Goal: Task Accomplishment & Management: Use online tool/utility

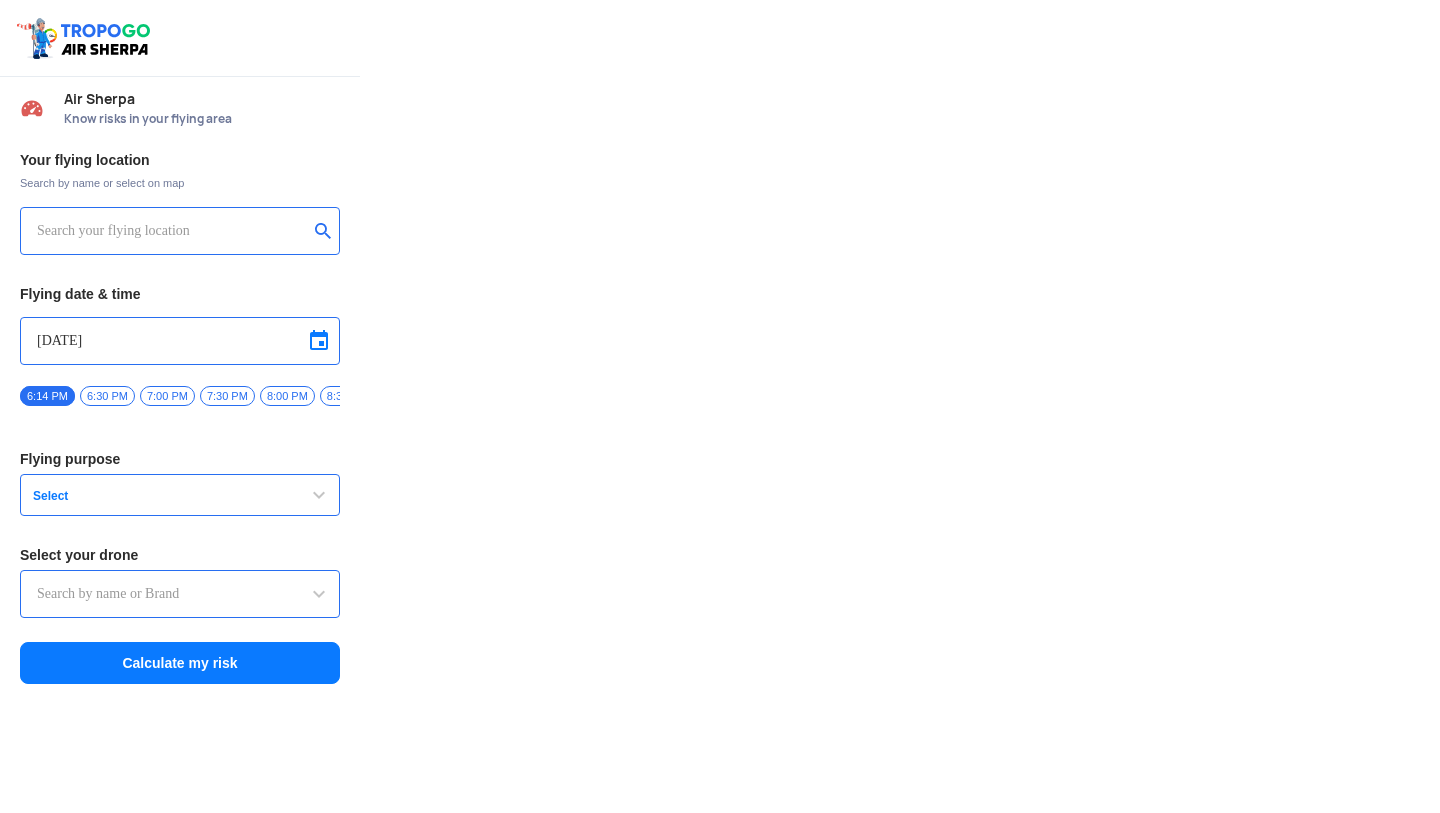
type input "Asteria A200"
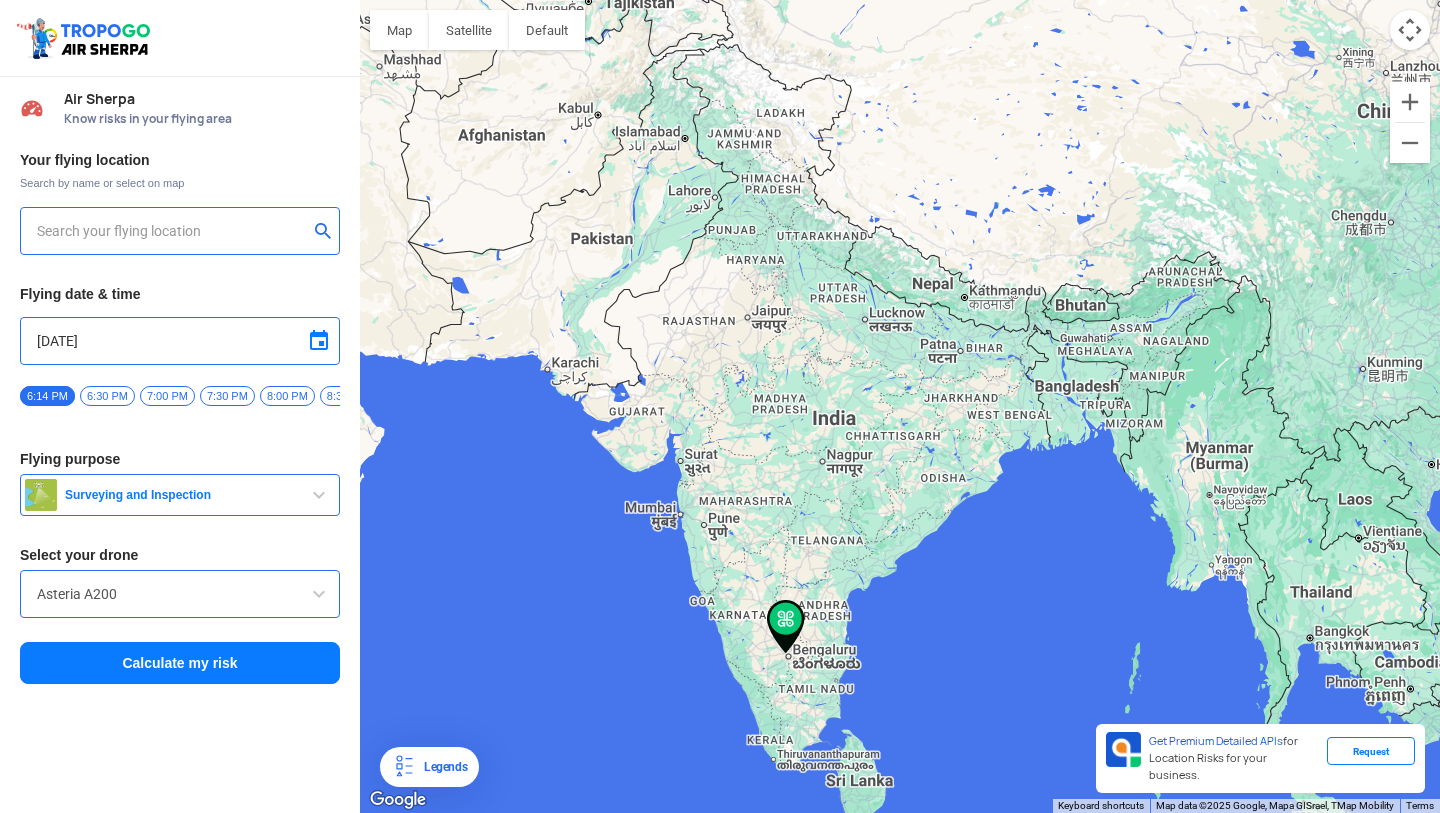
type input "Thammenahalli Village, Bengaluru, Karnataka 560107, India"
click at [242, 662] on button "Calculate my risk" at bounding box center [180, 663] width 320 height 42
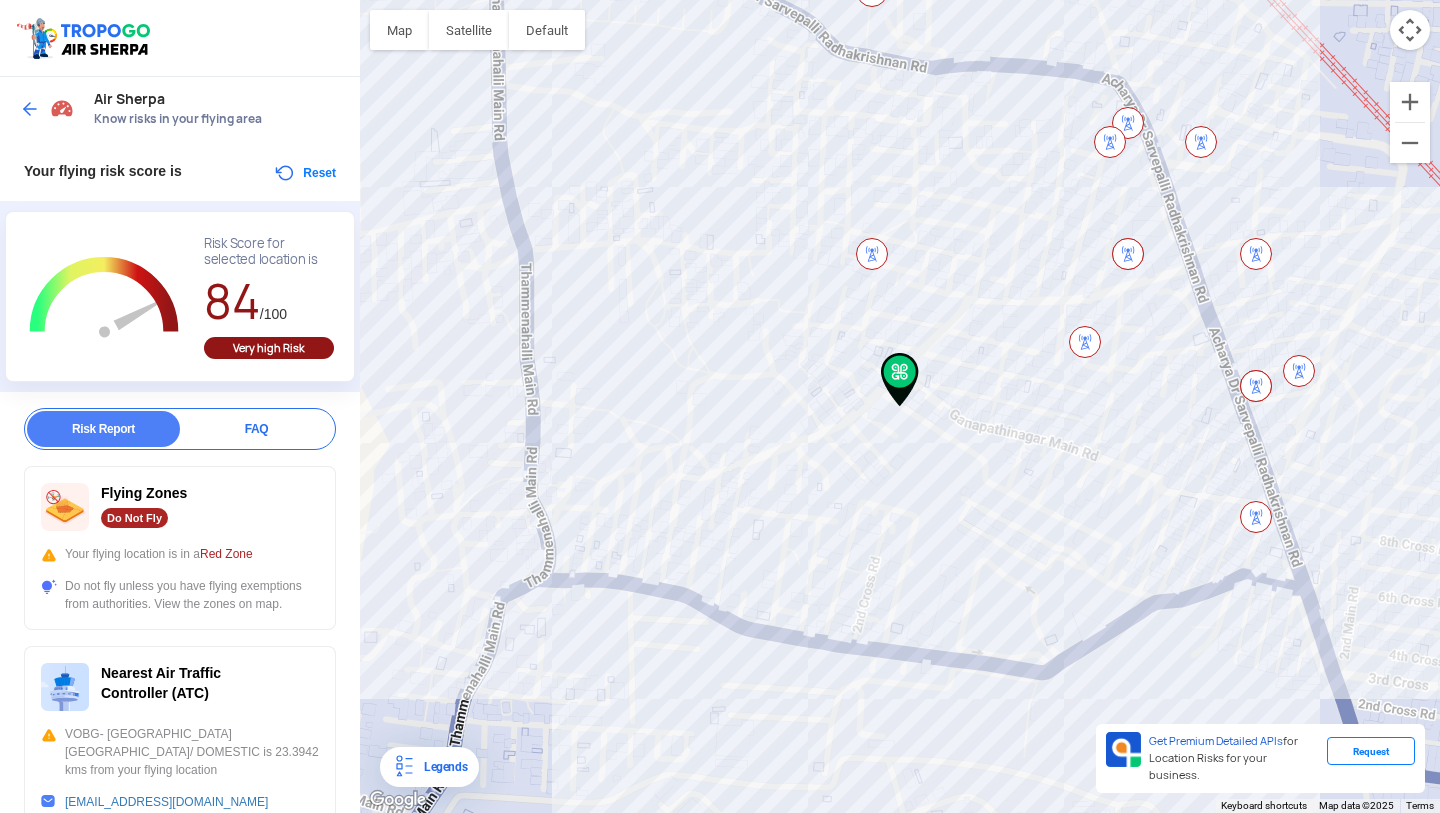
click at [273, 163] on button "Reset" at bounding box center [304, 173] width 63 height 24
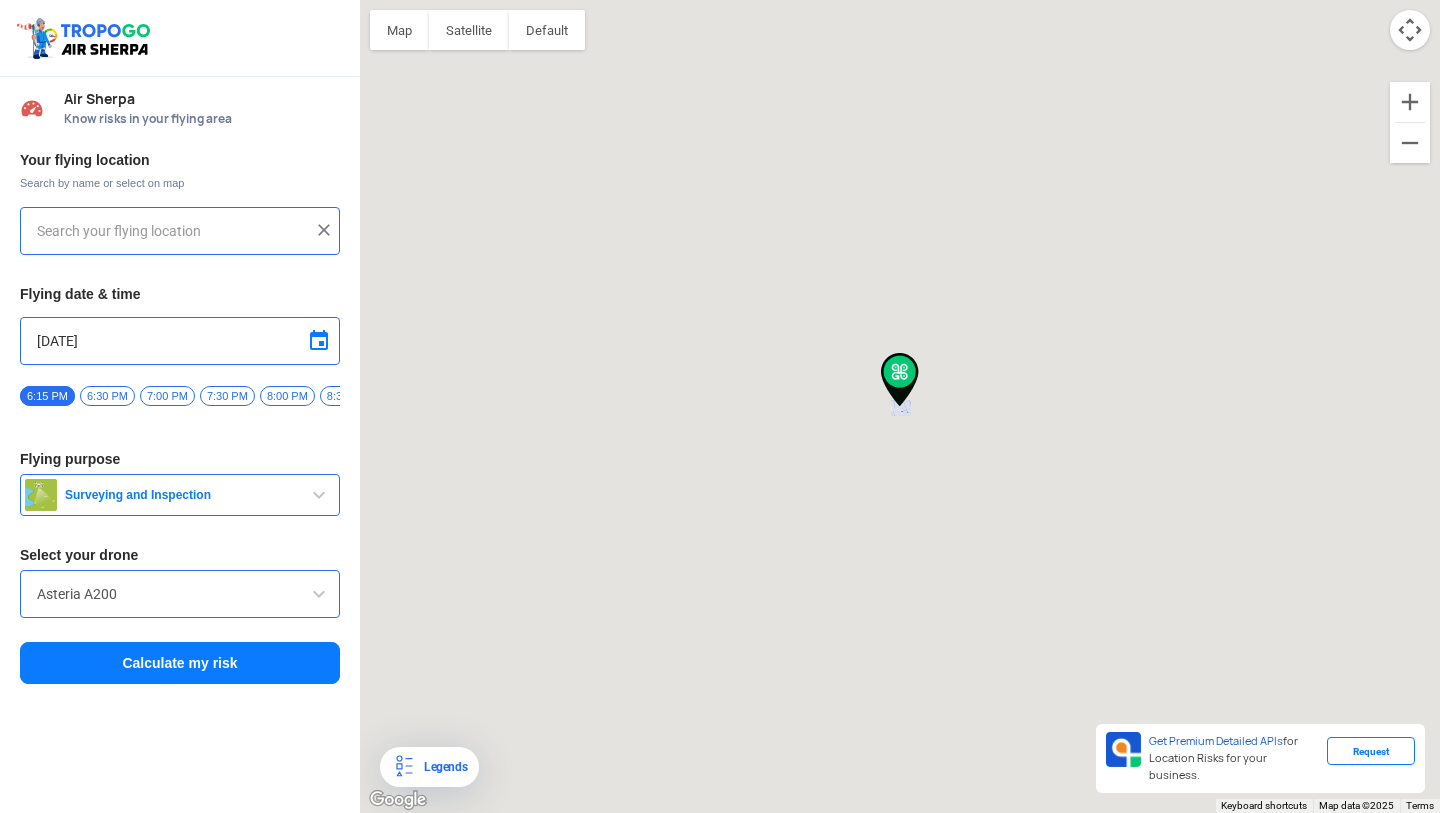
type input "Thammenahalli Village, Bengaluru, Karnataka 560107, India"
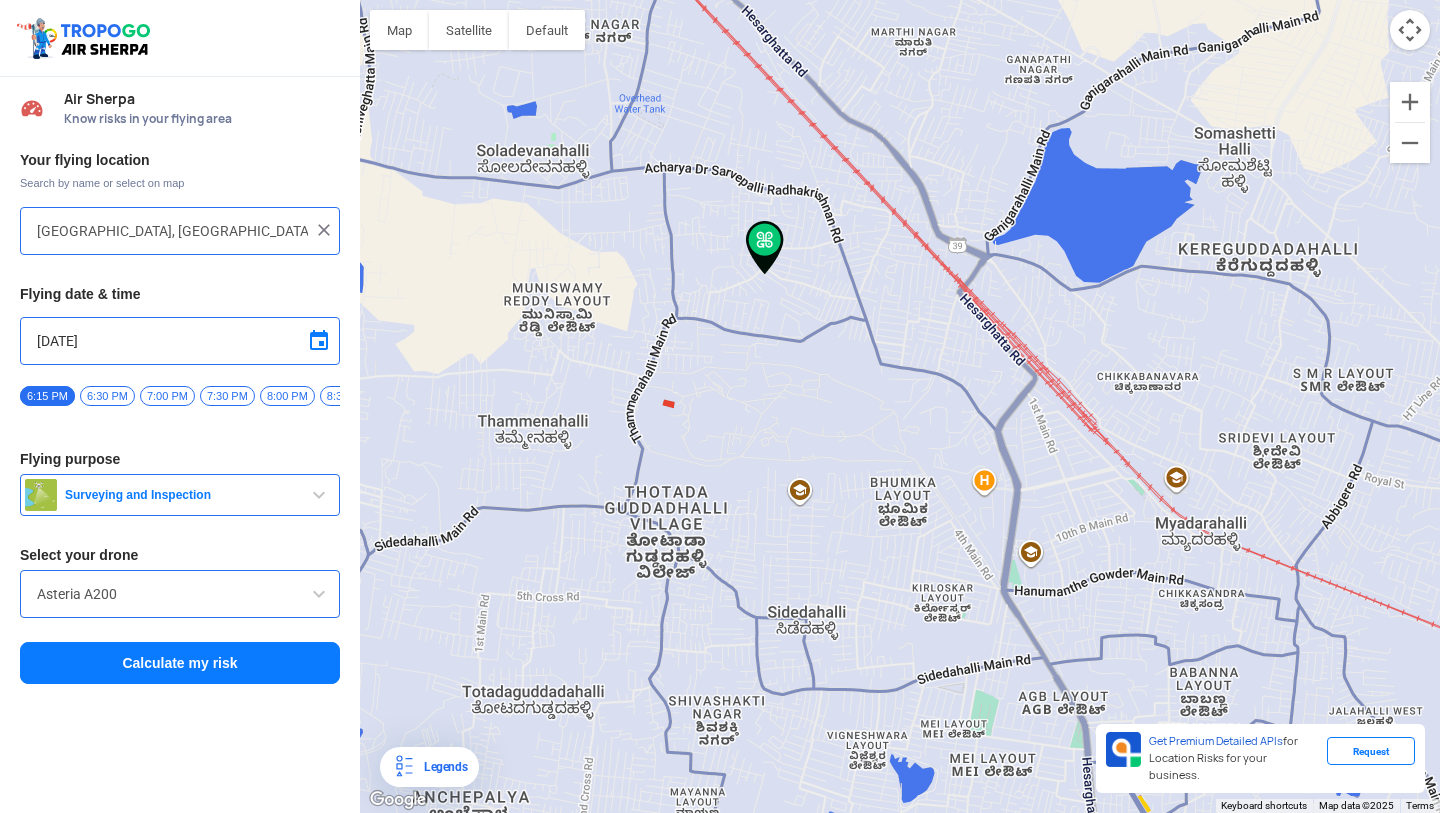
drag, startPoint x: 906, startPoint y: 263, endPoint x: 802, endPoint y: 345, distance: 132.4
click at [802, 345] on div at bounding box center [900, 406] width 1080 height 813
click at [231, 503] on span "Surveying and Inspection" at bounding box center [182, 495] width 250 height 16
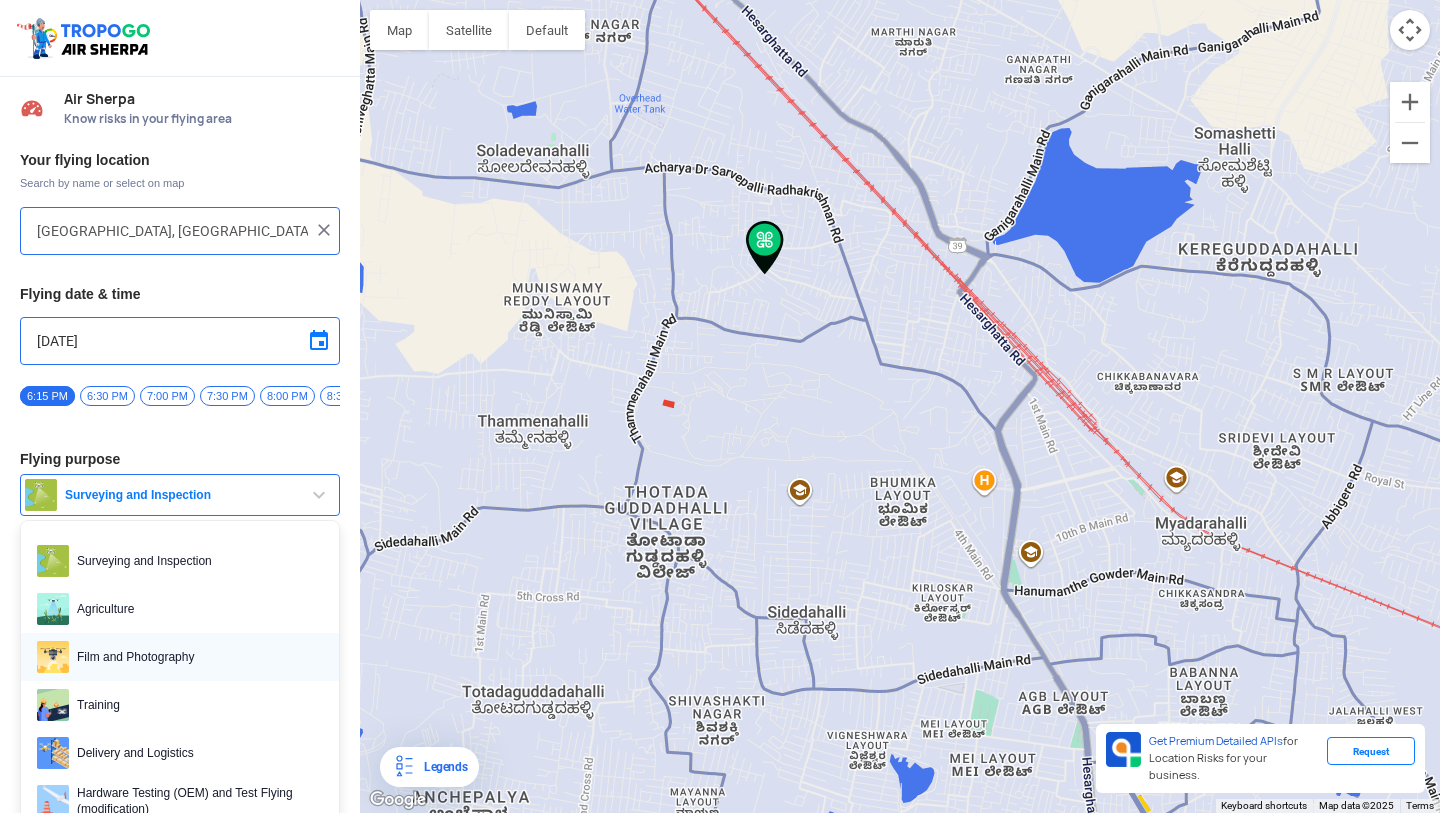
scroll to position [70, 0]
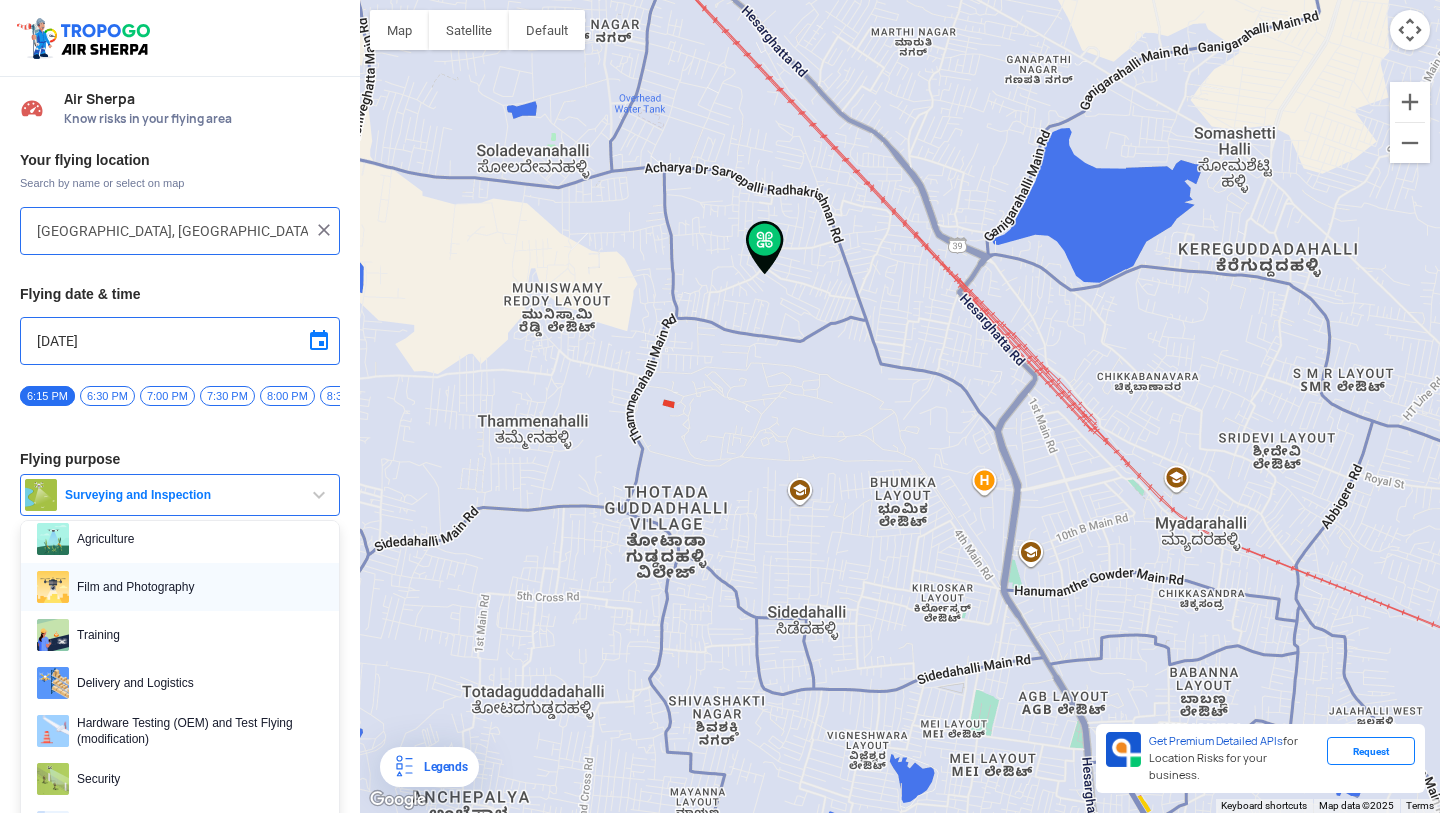
click at [209, 592] on span "Film and Photography" at bounding box center [196, 587] width 254 height 32
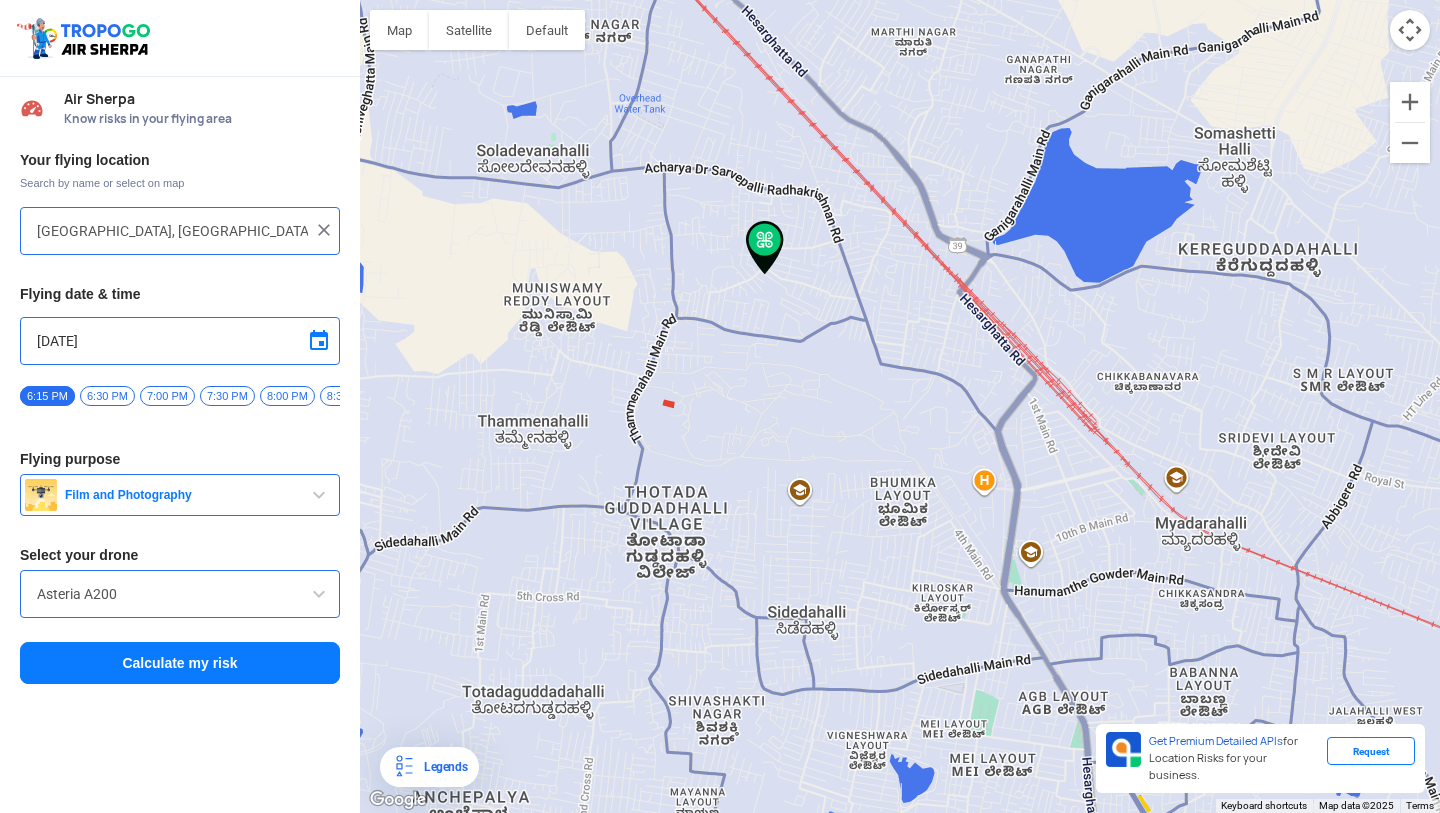
click at [195, 597] on input "Asteria A200" at bounding box center [180, 594] width 286 height 24
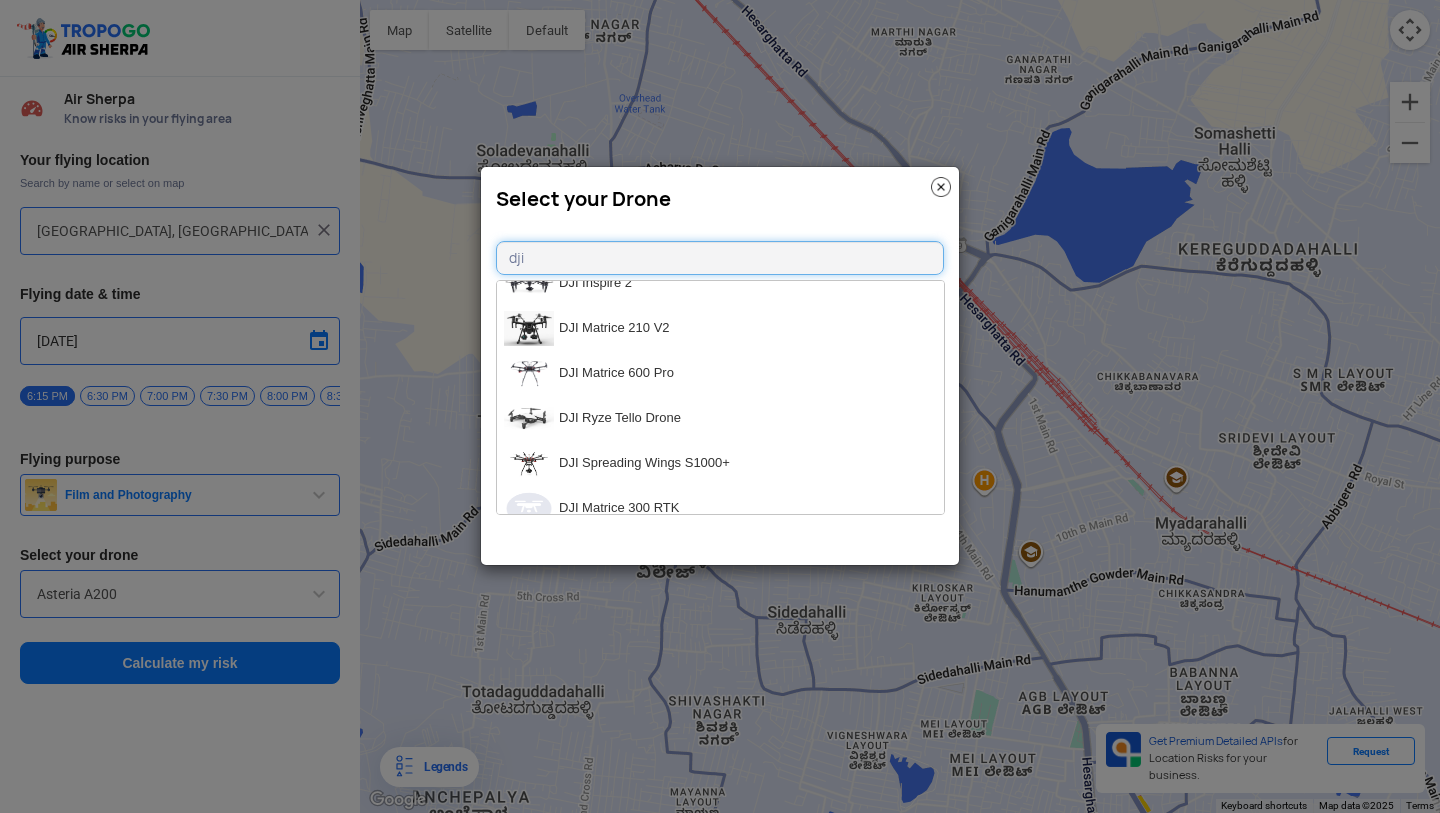
scroll to position [0, 0]
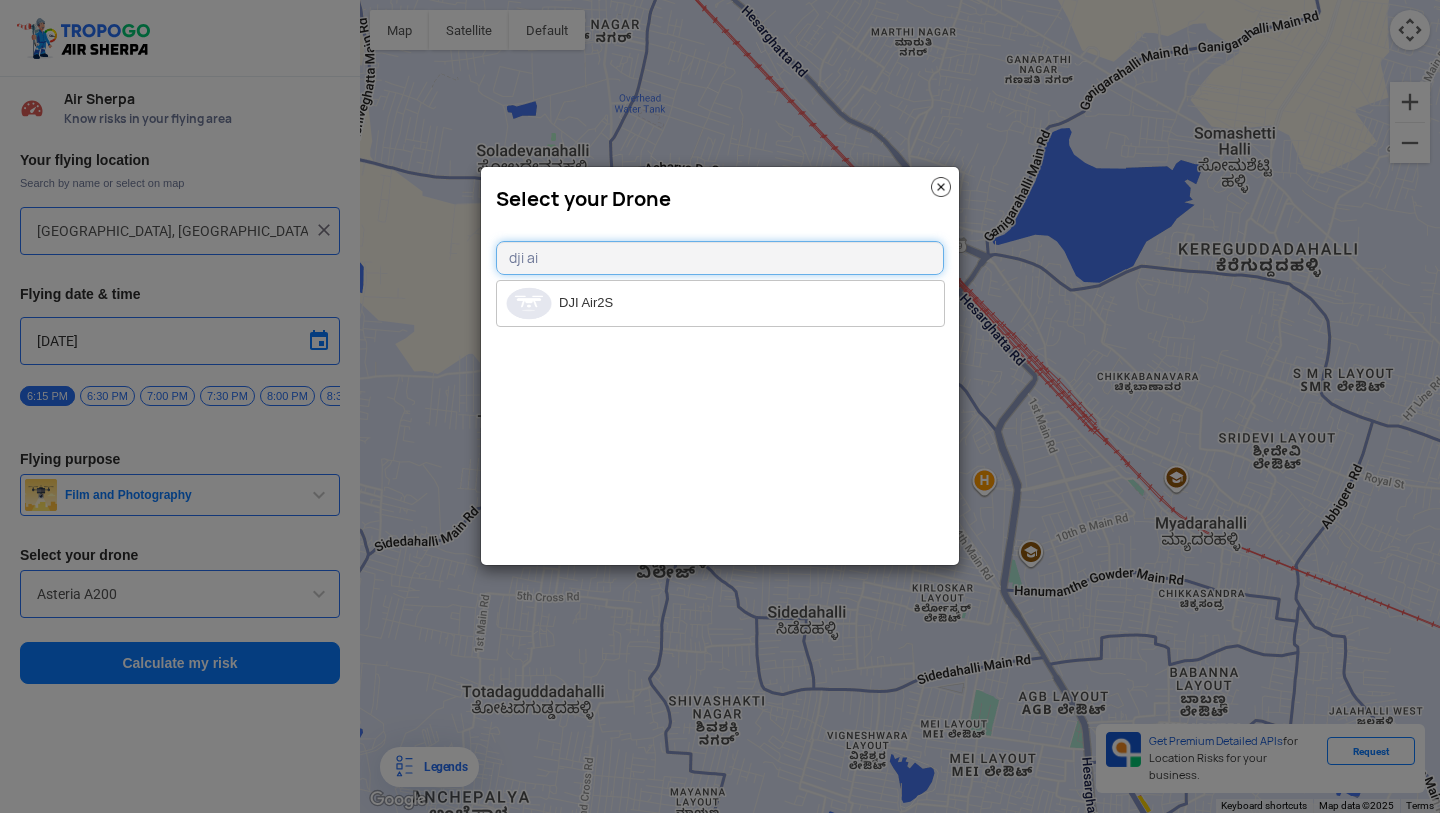
type input "dji air"
click at [582, 314] on li "DJI Air2S" at bounding box center [720, 303] width 447 height 45
type input "DJI Air2S"
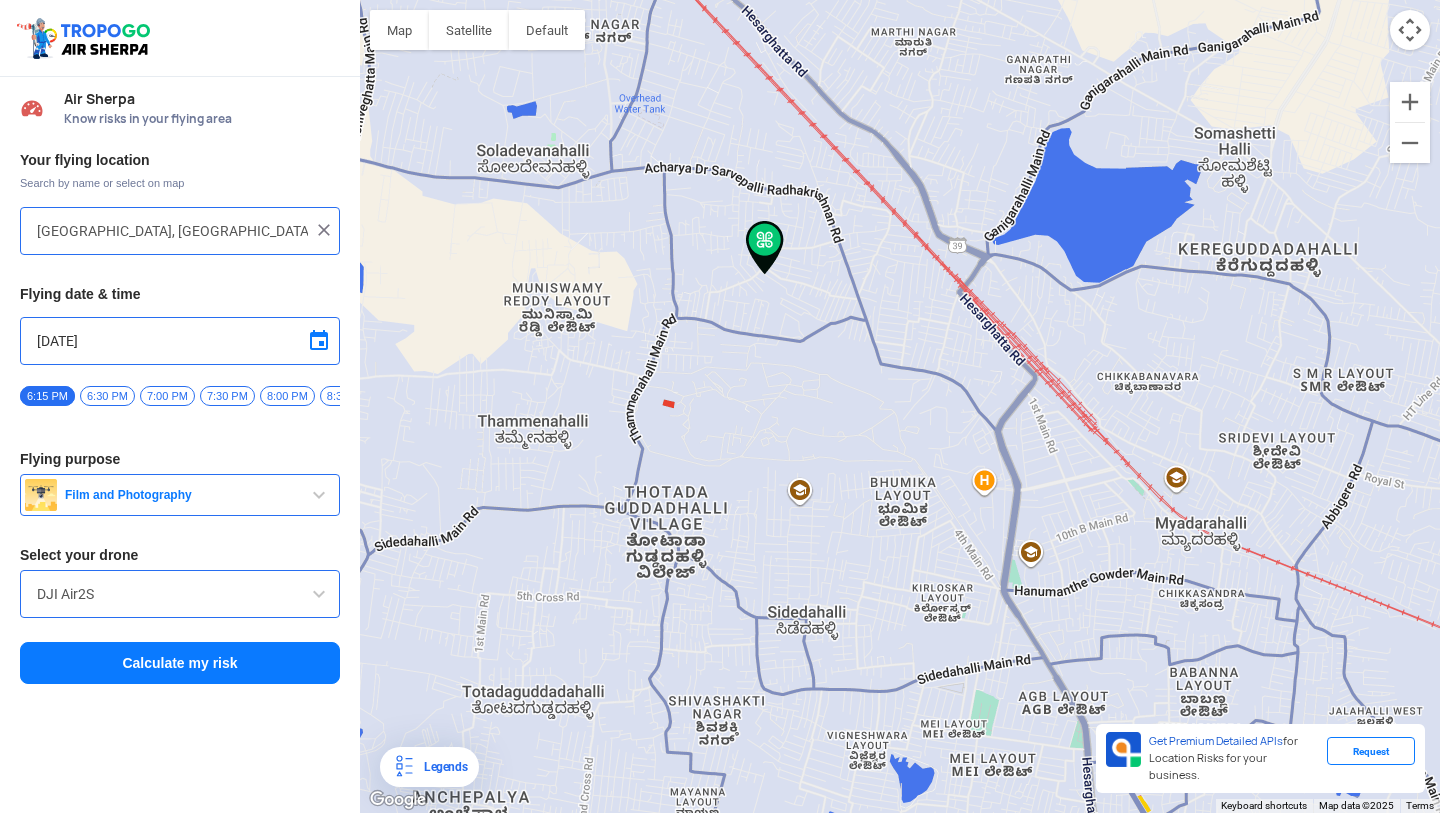
click at [195, 684] on button "Calculate my risk" at bounding box center [180, 663] width 320 height 42
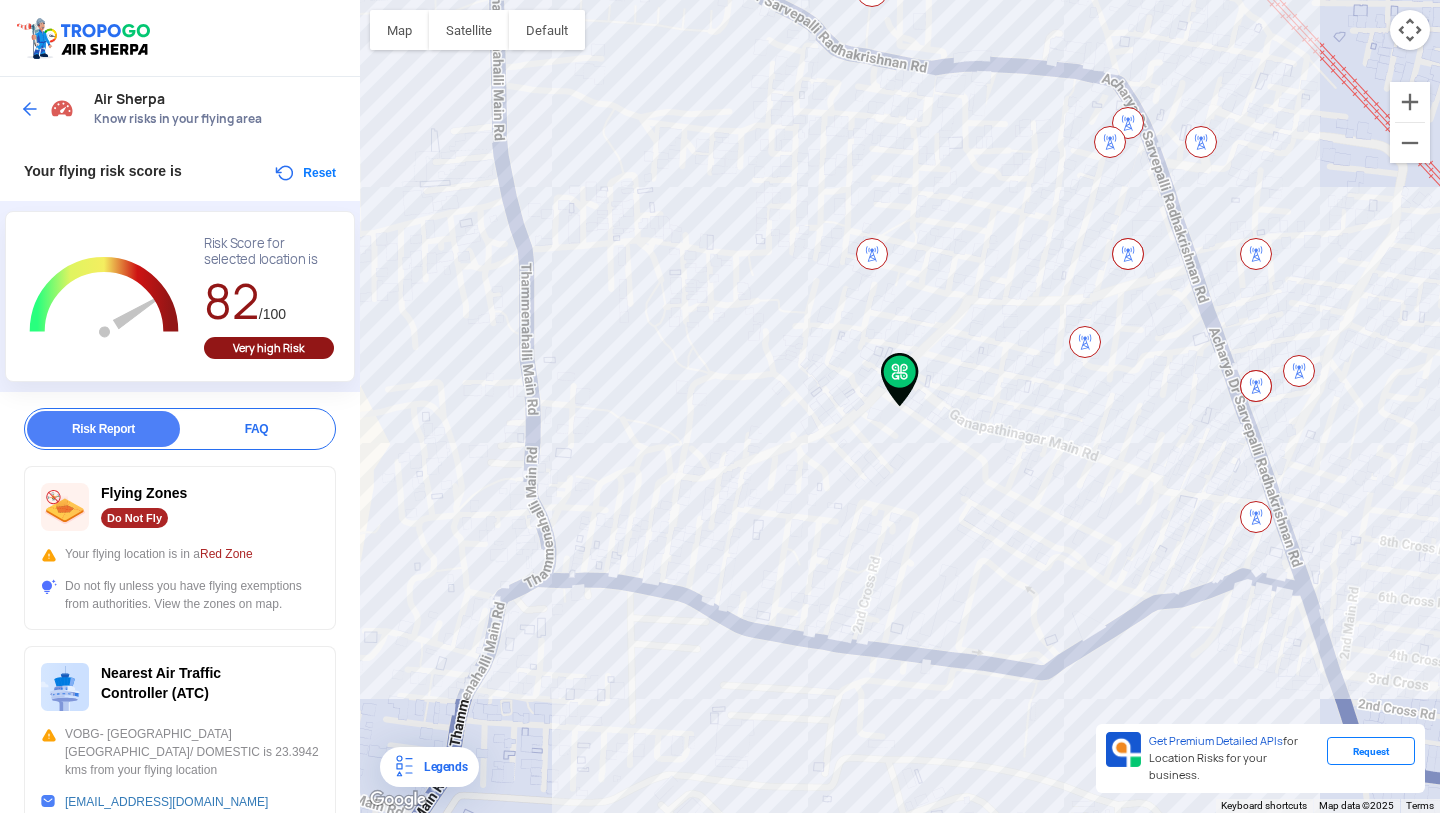
click at [869, 248] on img at bounding box center [872, 254] width 32 height 32
click at [439, 779] on div "Legends" at bounding box center [429, 767] width 99 height 40
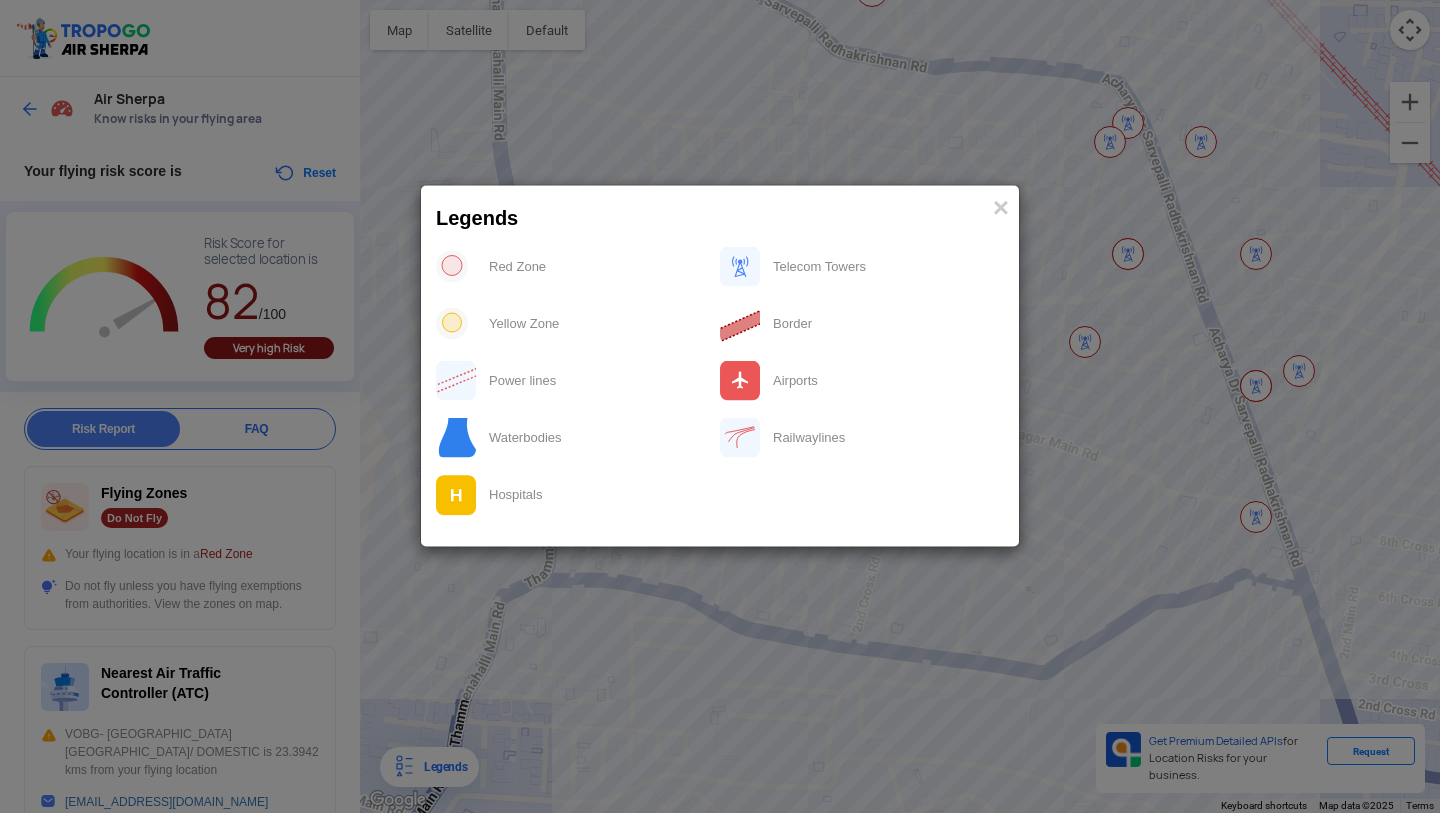
click at [439, 779] on modal-container "Legends × Red Zone Telecom Towers Yellow Zone Border Power lines Airports Water…" at bounding box center [720, 406] width 1440 height 813
click at [725, 575] on modal-container "Legends × Red Zone Telecom Towers Yellow Zone Border Power lines Airports Water…" at bounding box center [720, 406] width 1440 height 813
click at [998, 198] on span "×" at bounding box center [1001, 206] width 16 height 31
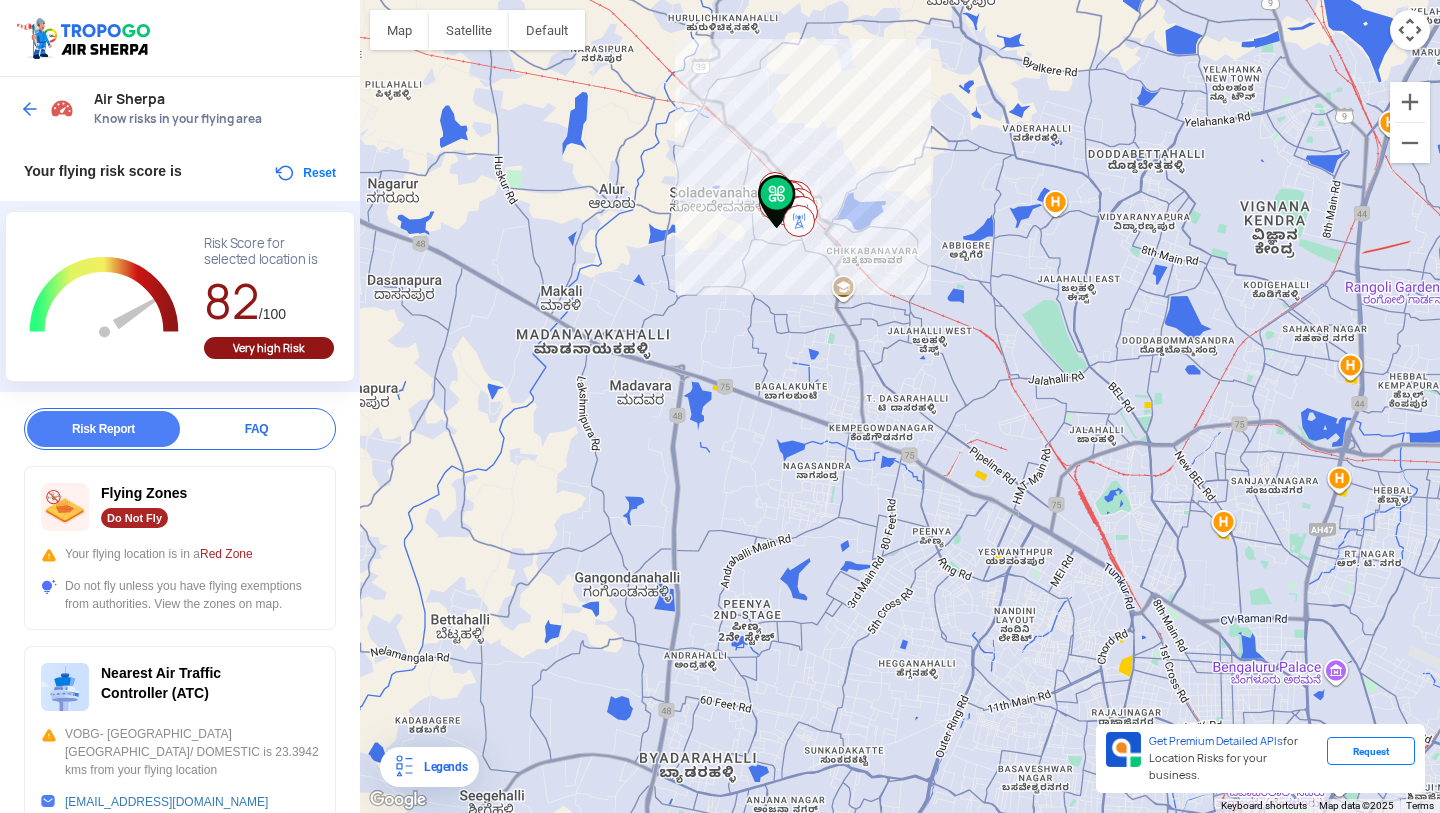
drag, startPoint x: 1126, startPoint y: 247, endPoint x: 791, endPoint y: 266, distance: 335.5
click at [791, 266] on div at bounding box center [900, 406] width 1080 height 813
click at [32, 98] on div at bounding box center [49, 109] width 59 height 36
click at [31, 108] on img at bounding box center [30, 109] width 20 height 20
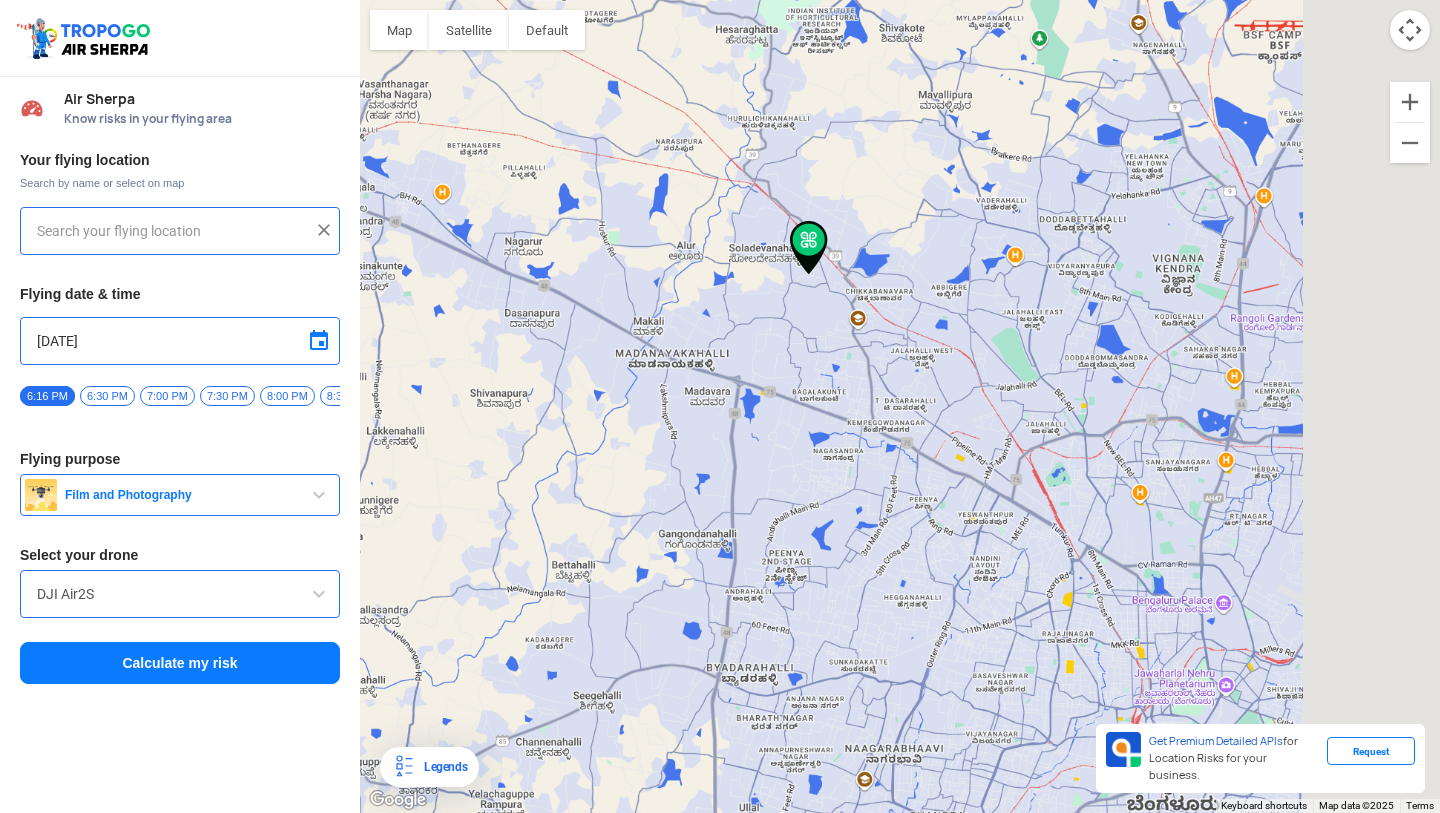
click at [31, 108] on img at bounding box center [32, 108] width 24 height 24
type input "Thammenahalli Village, Bengaluru, Karnataka 560107, India"
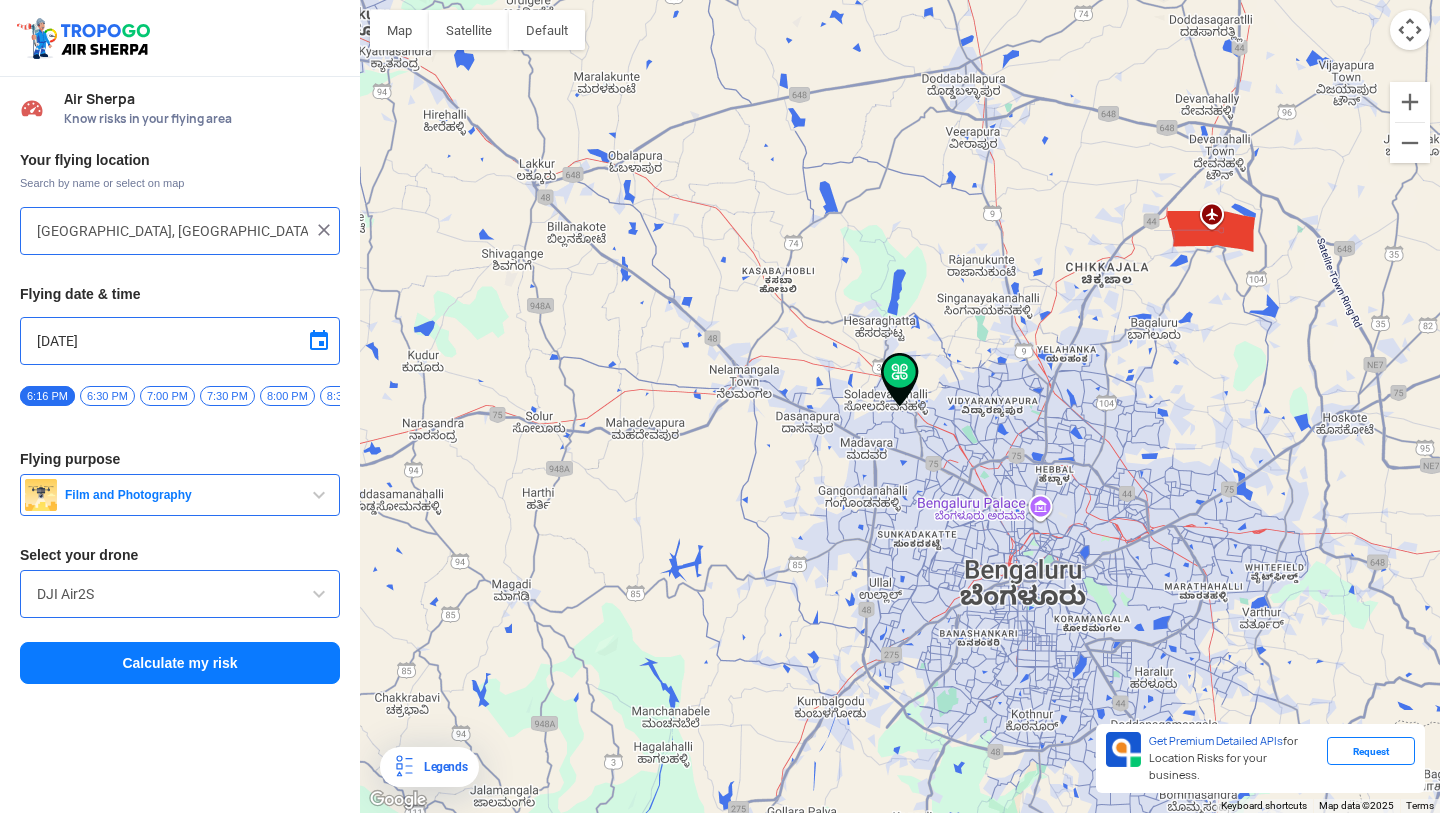
click at [31, 108] on img at bounding box center [32, 108] width 24 height 24
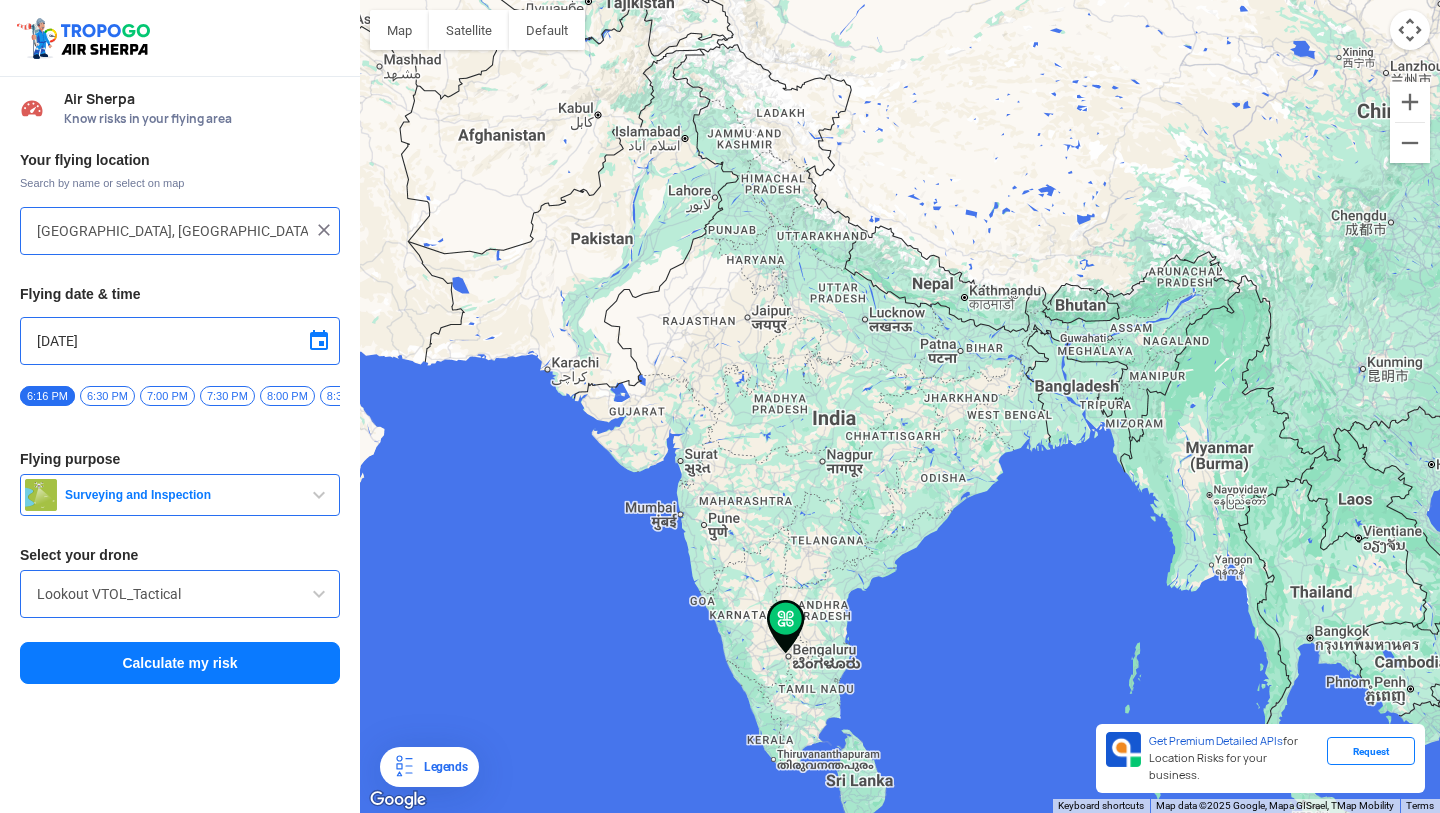
click at [223, 595] on input "Lookout VTOL_Tactical" at bounding box center [180, 594] width 286 height 24
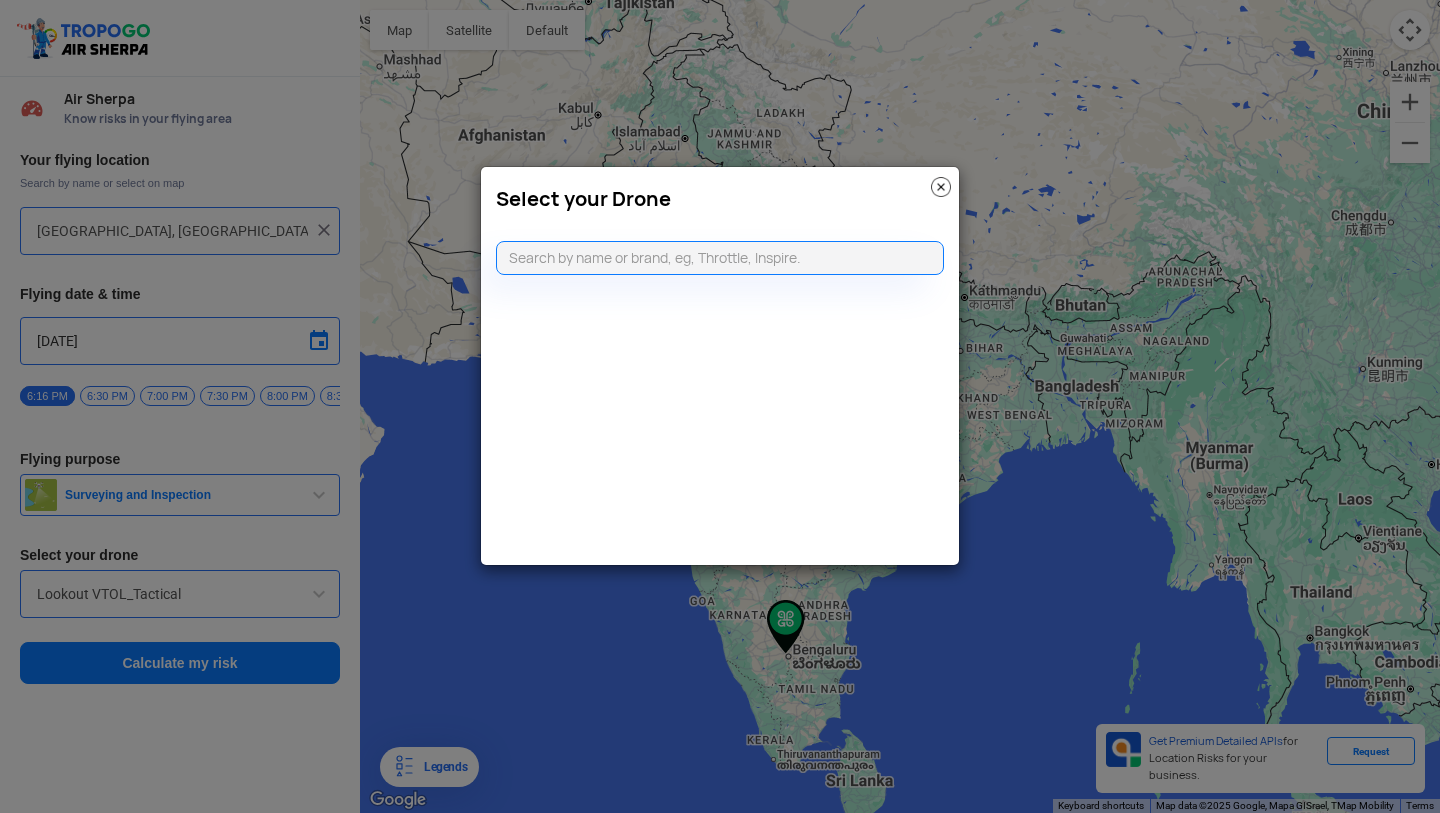
click at [243, 501] on modal-container "Select your Drone" at bounding box center [720, 406] width 1440 height 813
click at [935, 181] on img at bounding box center [941, 187] width 20 height 20
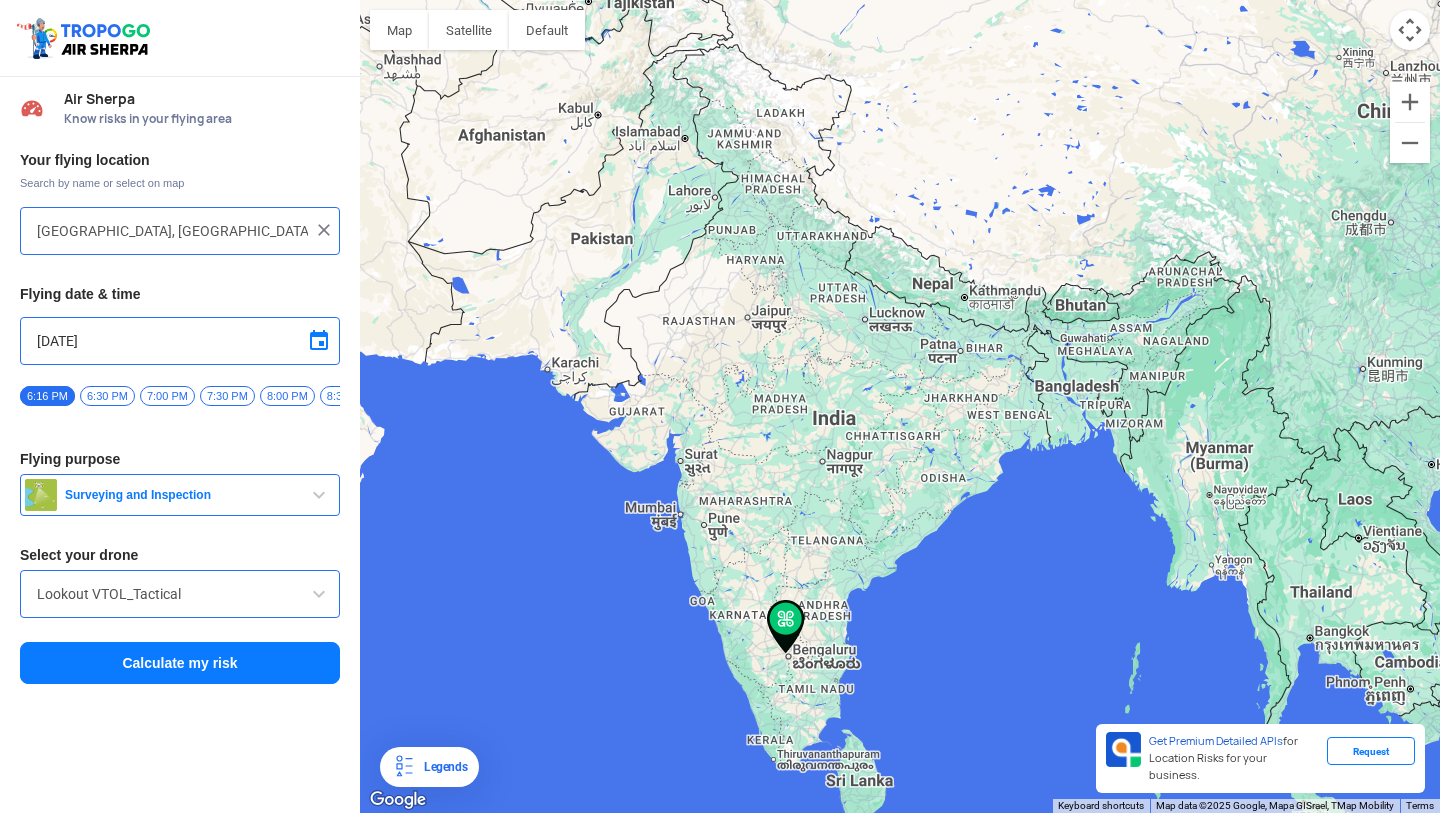
click at [326, 333] on span at bounding box center [319, 341] width 24 height 24
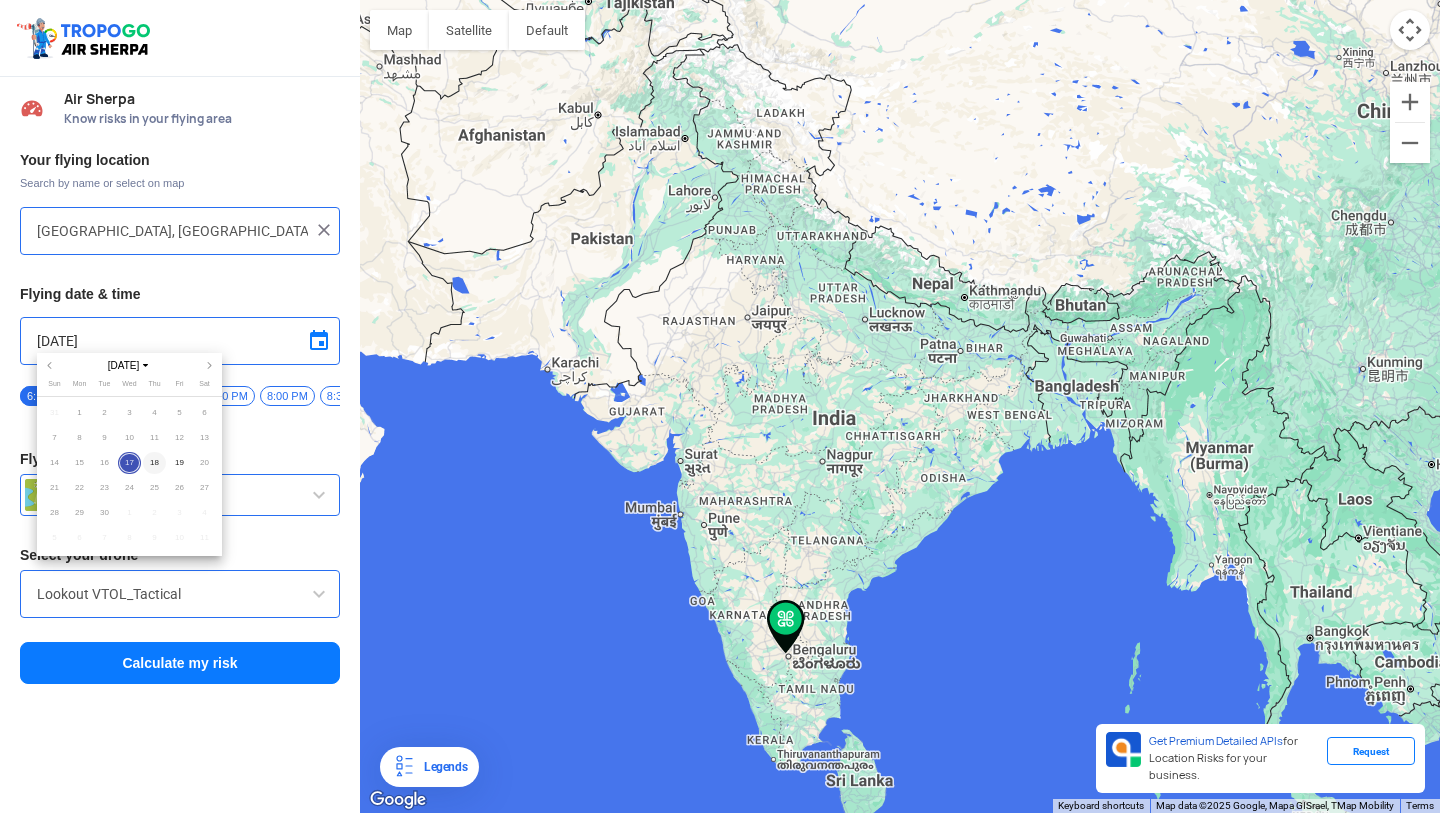
click at [153, 465] on span "18" at bounding box center [154, 463] width 23 height 23
type input "[DATE]"
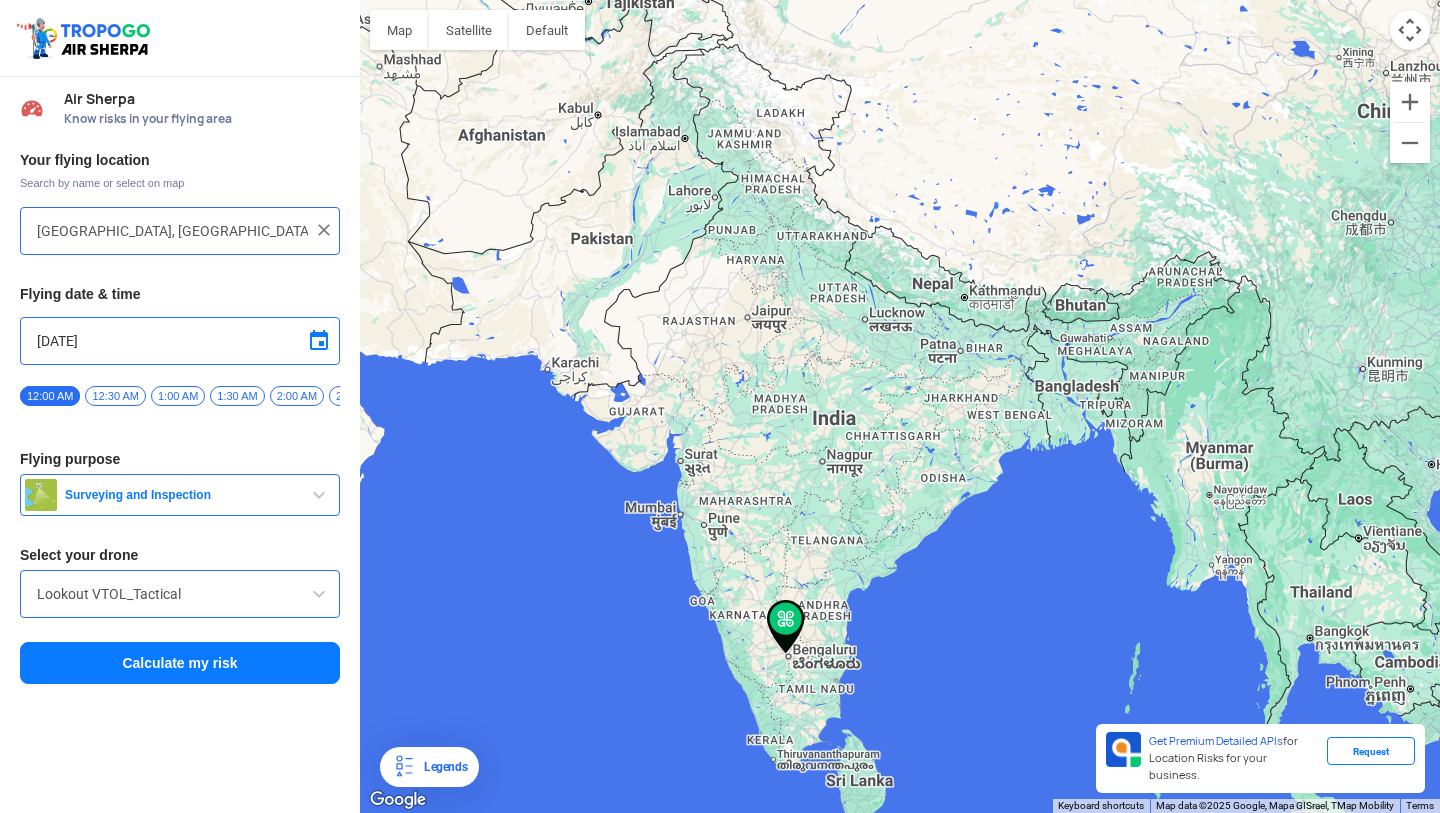
click at [124, 397] on span "12:30 AM" at bounding box center [115, 396] width 60 height 20
click at [247, 503] on span "Surveying and Inspection" at bounding box center [182, 495] width 250 height 16
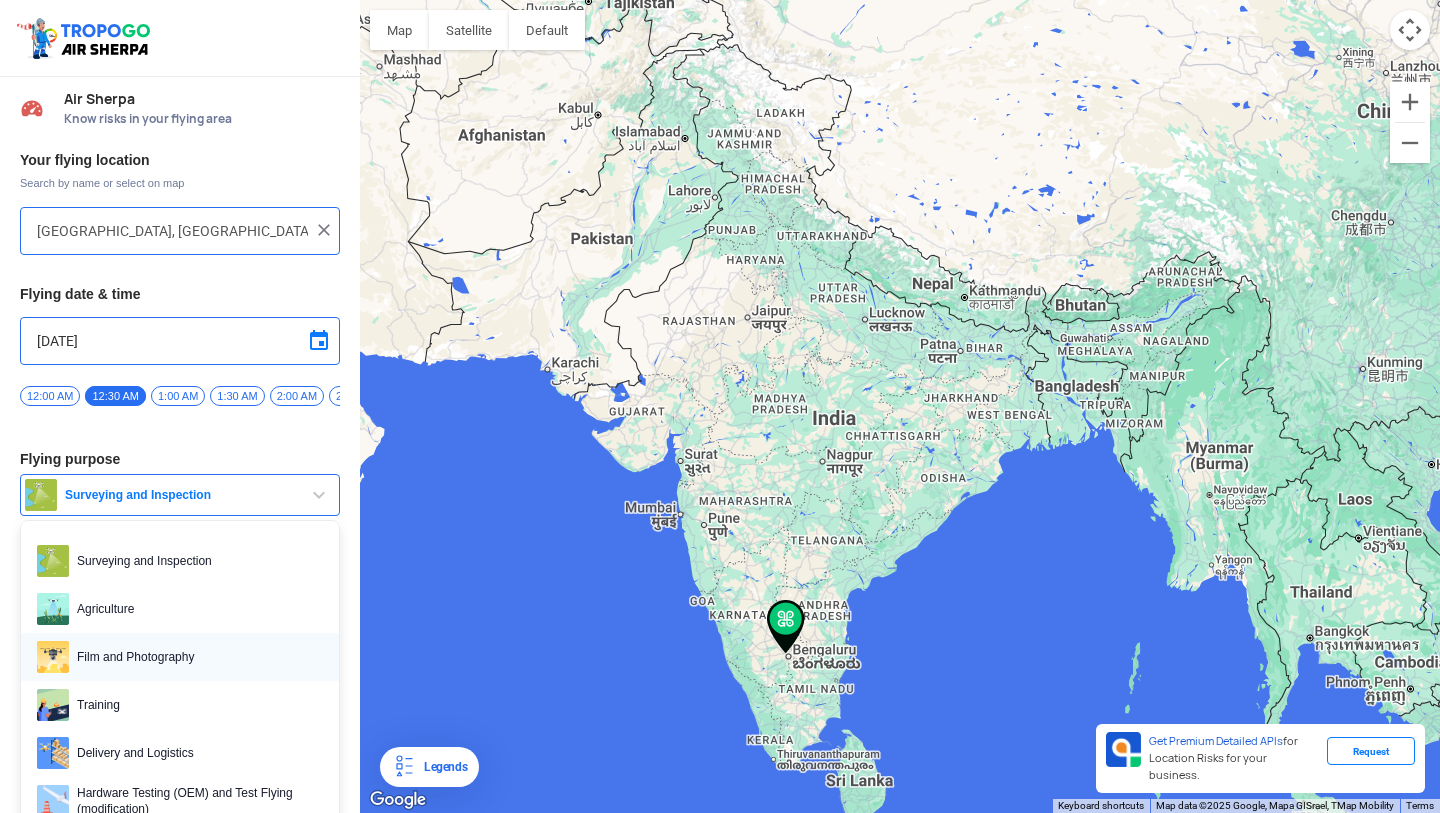
scroll to position [98, 0]
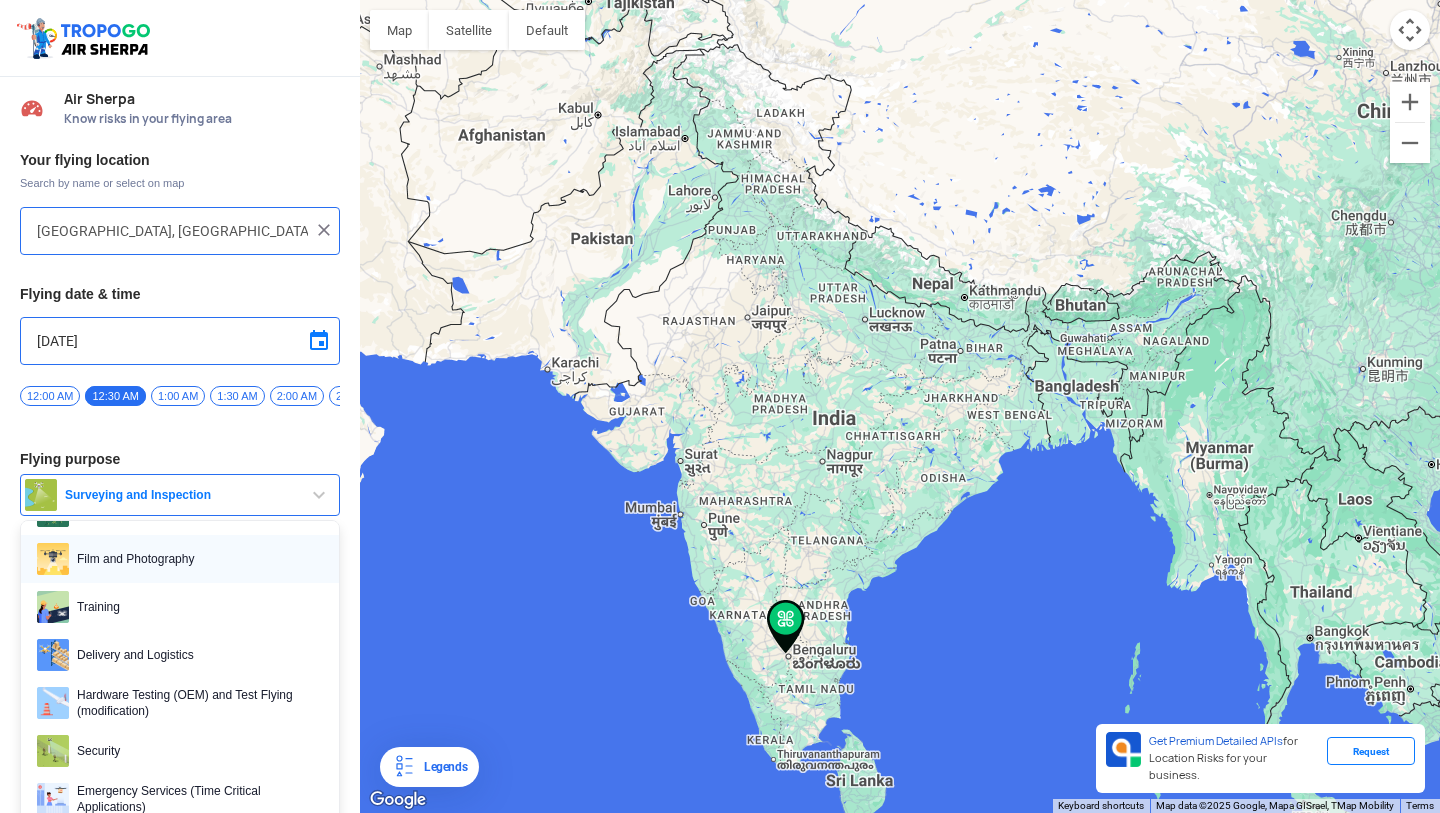
click at [175, 583] on link "Film and Photography" at bounding box center [180, 559] width 318 height 48
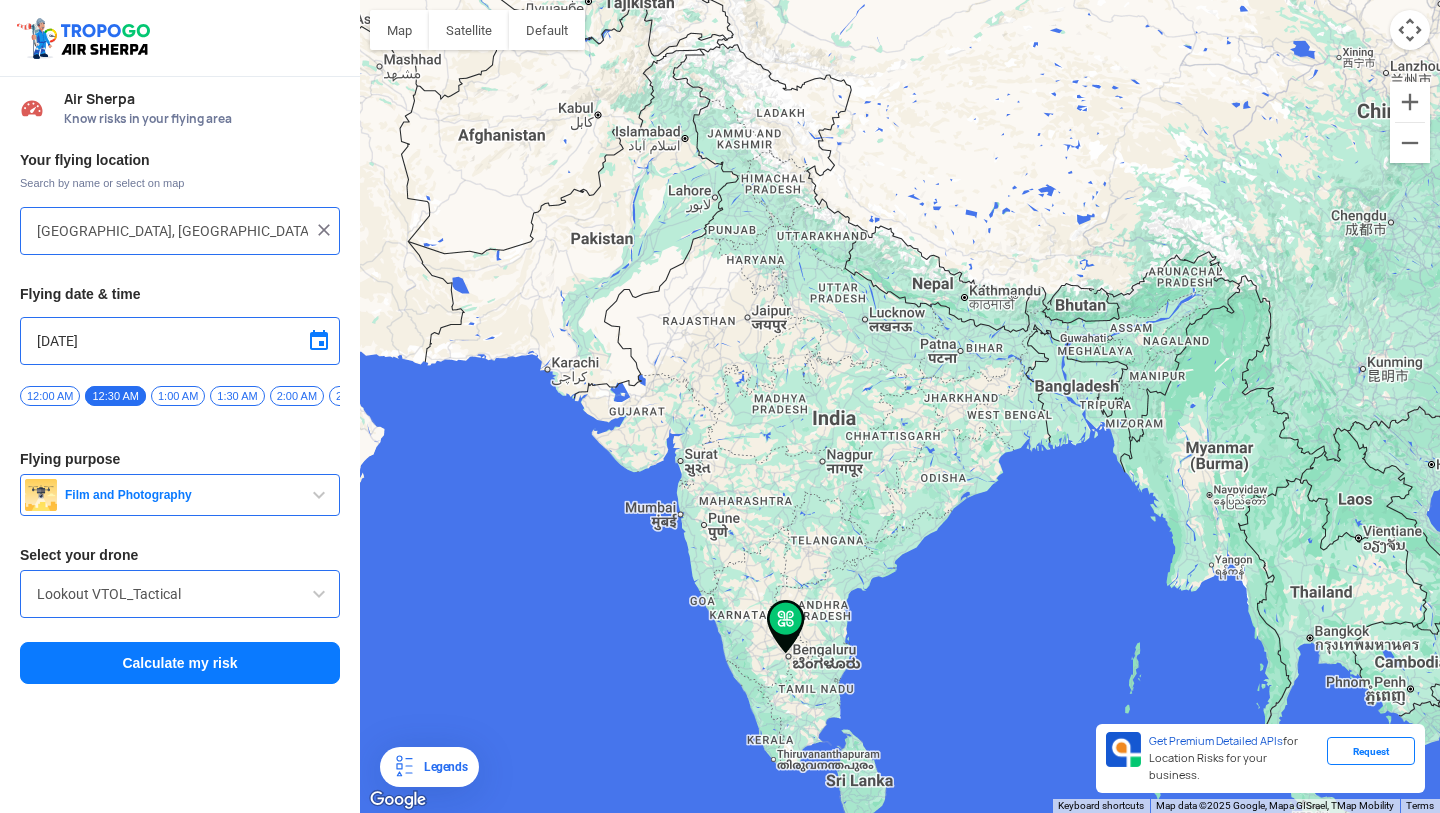
click at [179, 604] on input "Lookout VTOL_Tactical" at bounding box center [180, 594] width 286 height 24
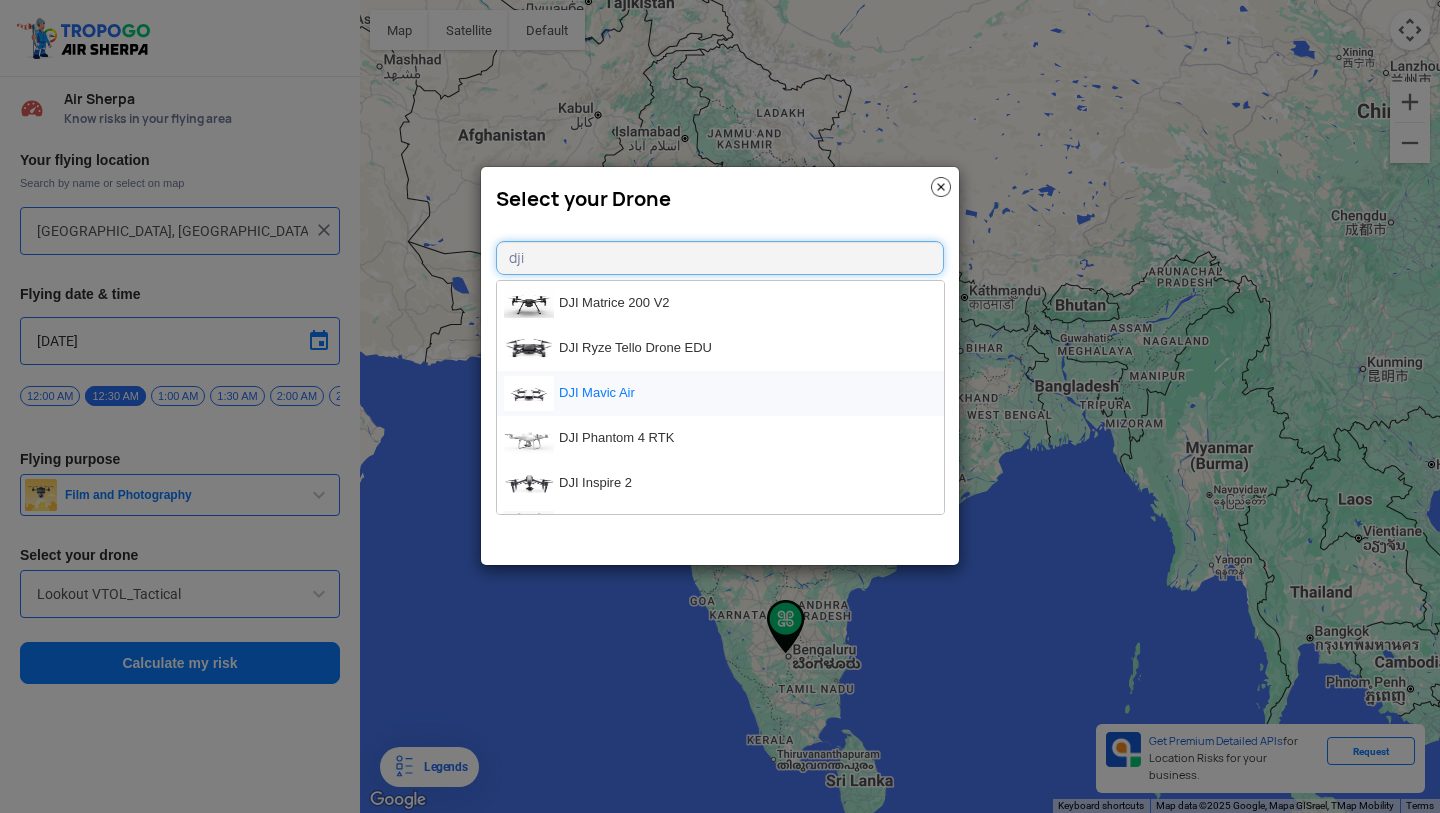
type input "dji"
click at [724, 404] on li "DJI Mavic Air" at bounding box center [720, 393] width 447 height 45
type input "DJI Mavic Air"
type input "[object Object]"
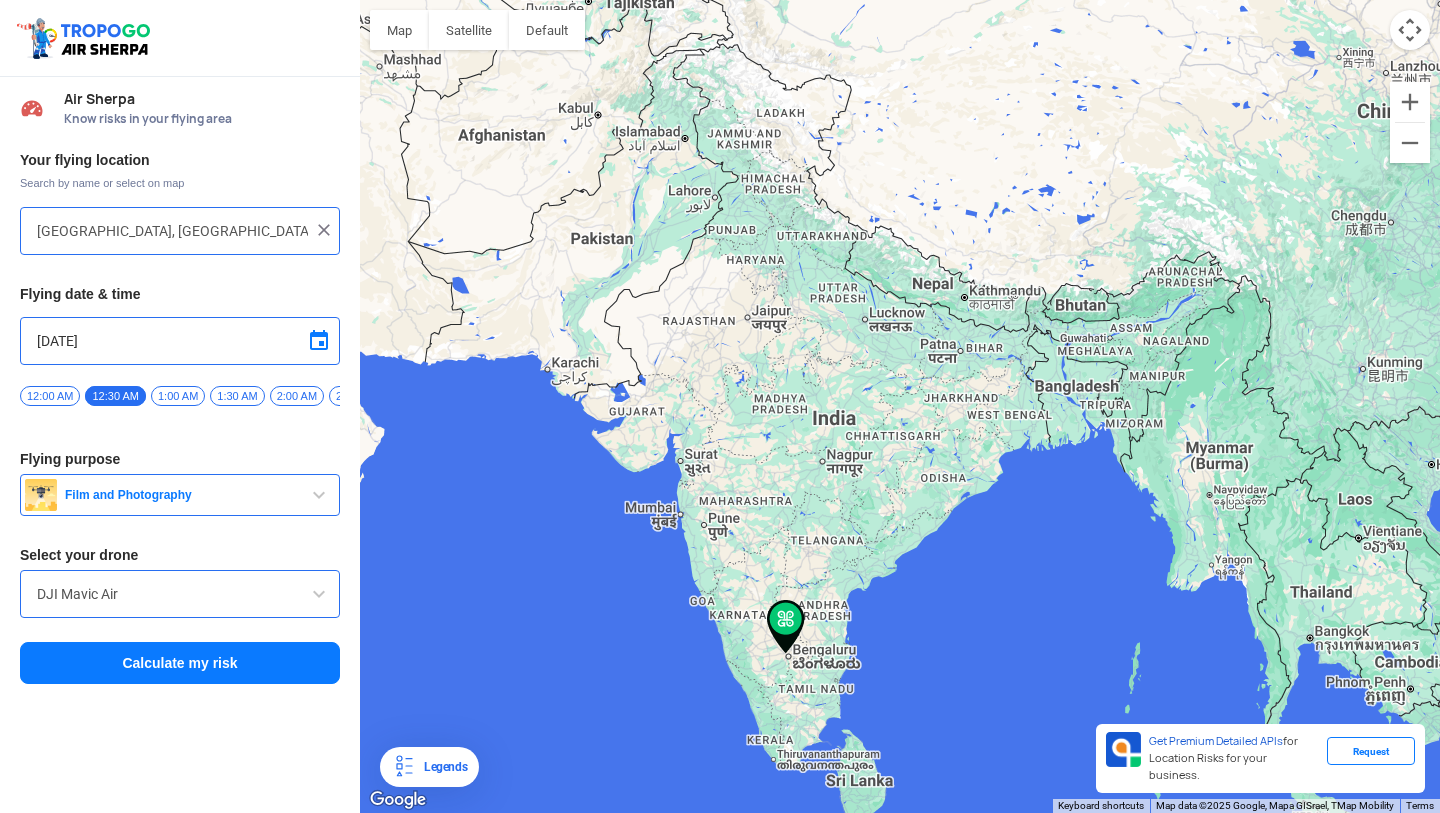
click at [159, 675] on button "Calculate my risk" at bounding box center [180, 663] width 320 height 42
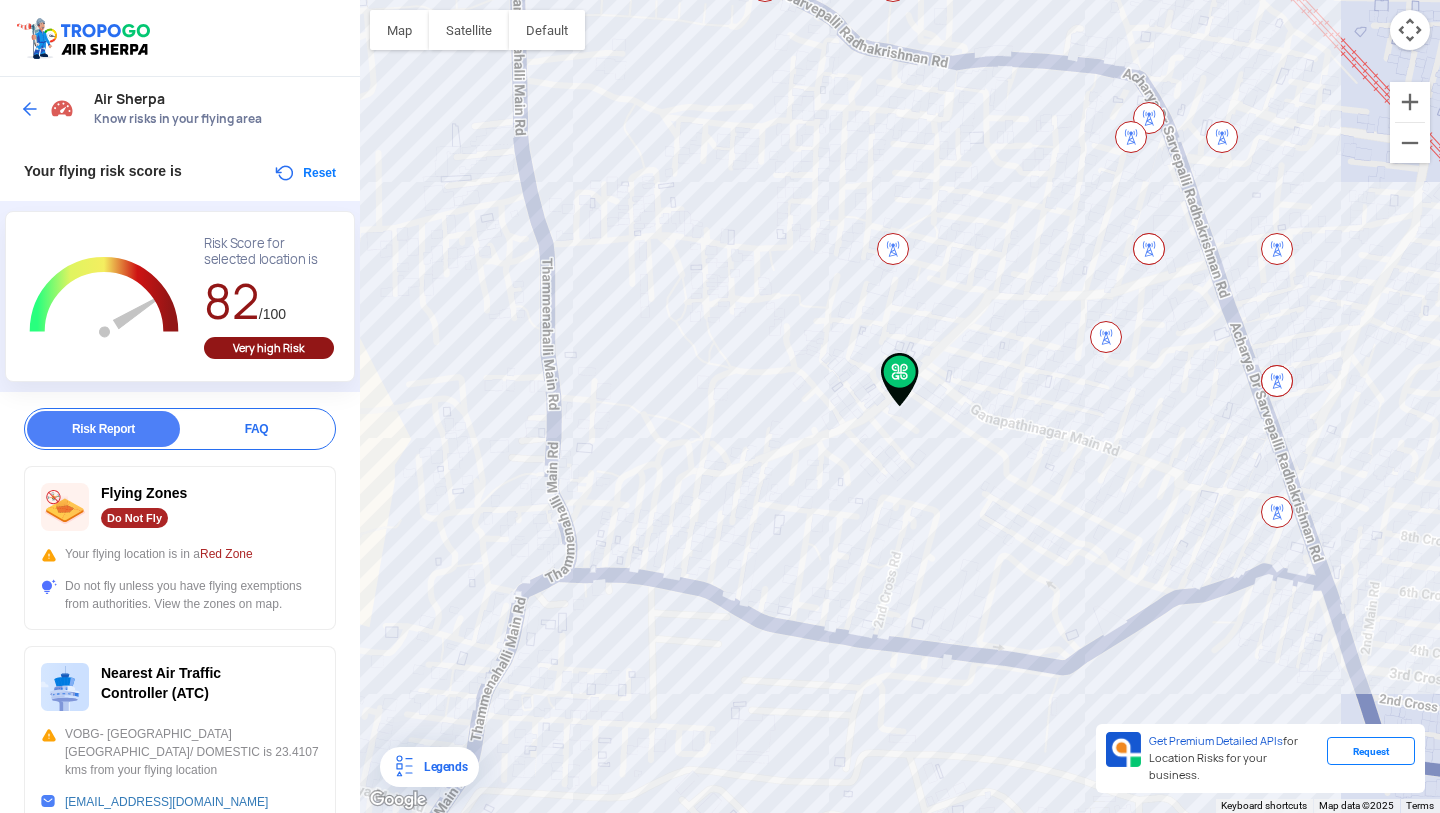
click at [132, 521] on div "Do Not Fly" at bounding box center [134, 518] width 67 height 20
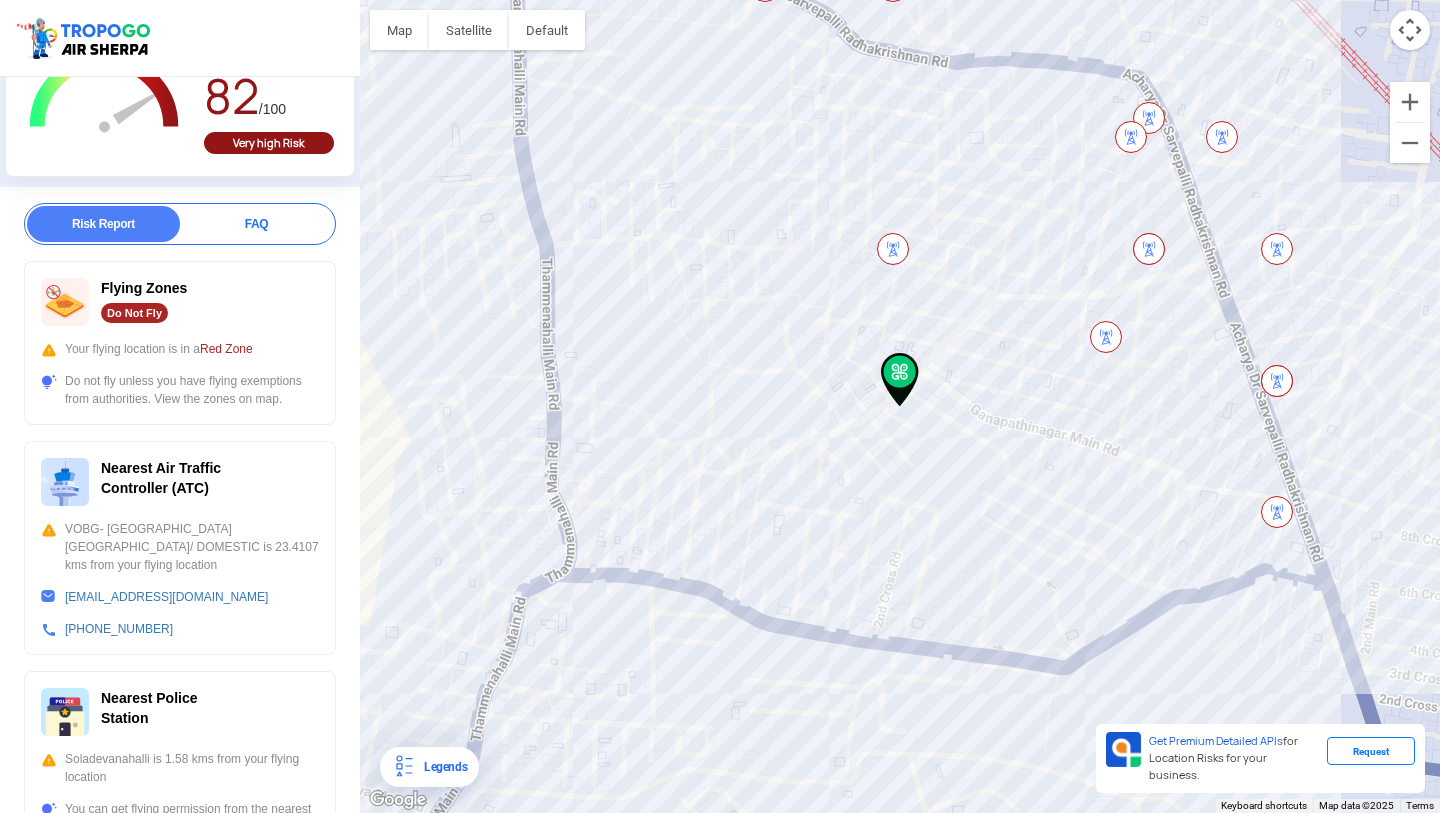
scroll to position [216, 0]
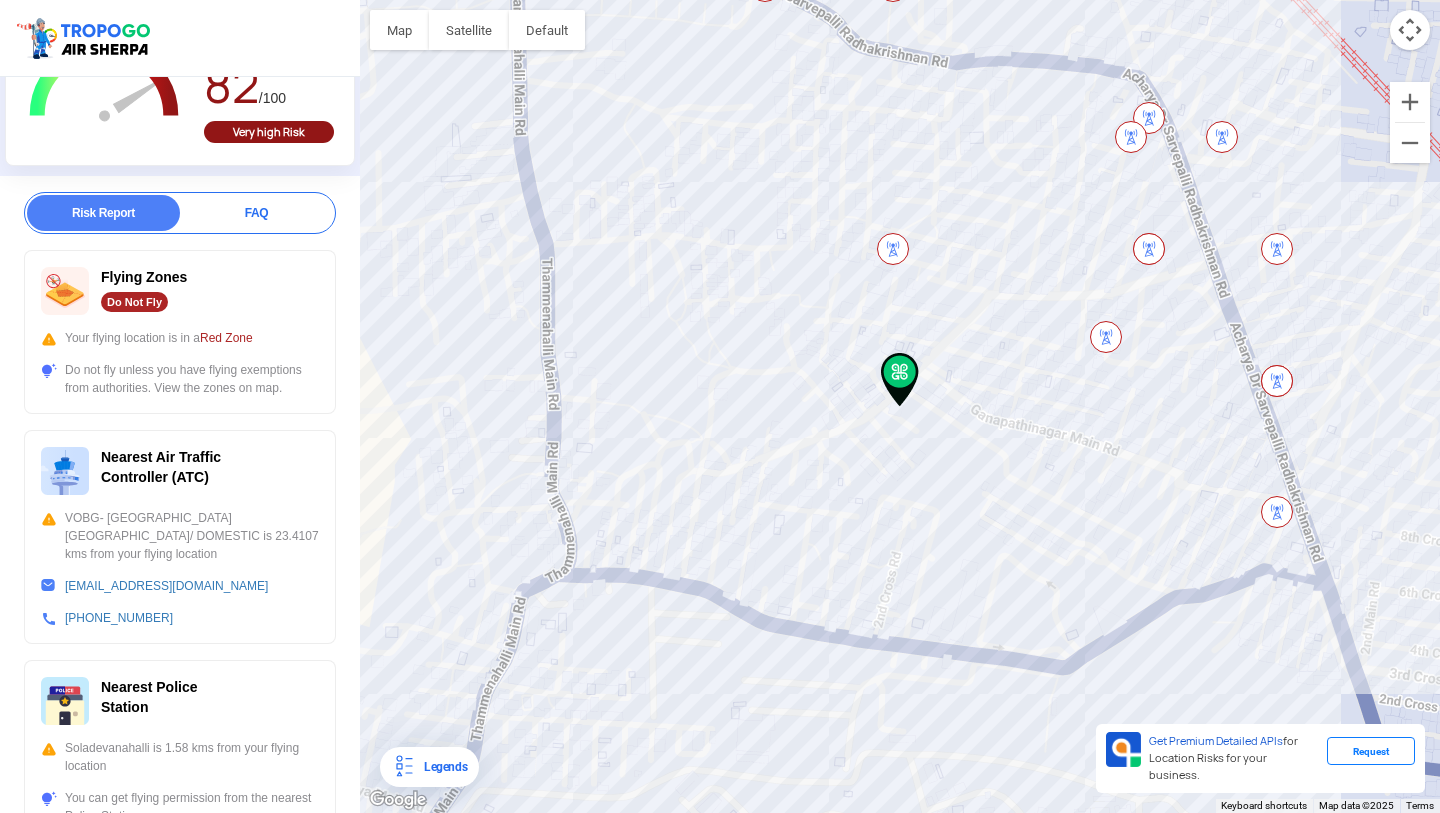
click at [263, 380] on div "Do not fly unless you have flying exemptions from authorities. View the zones o…" at bounding box center [180, 379] width 278 height 36
click at [247, 195] on div "FAQ" at bounding box center [256, 213] width 153 height 36
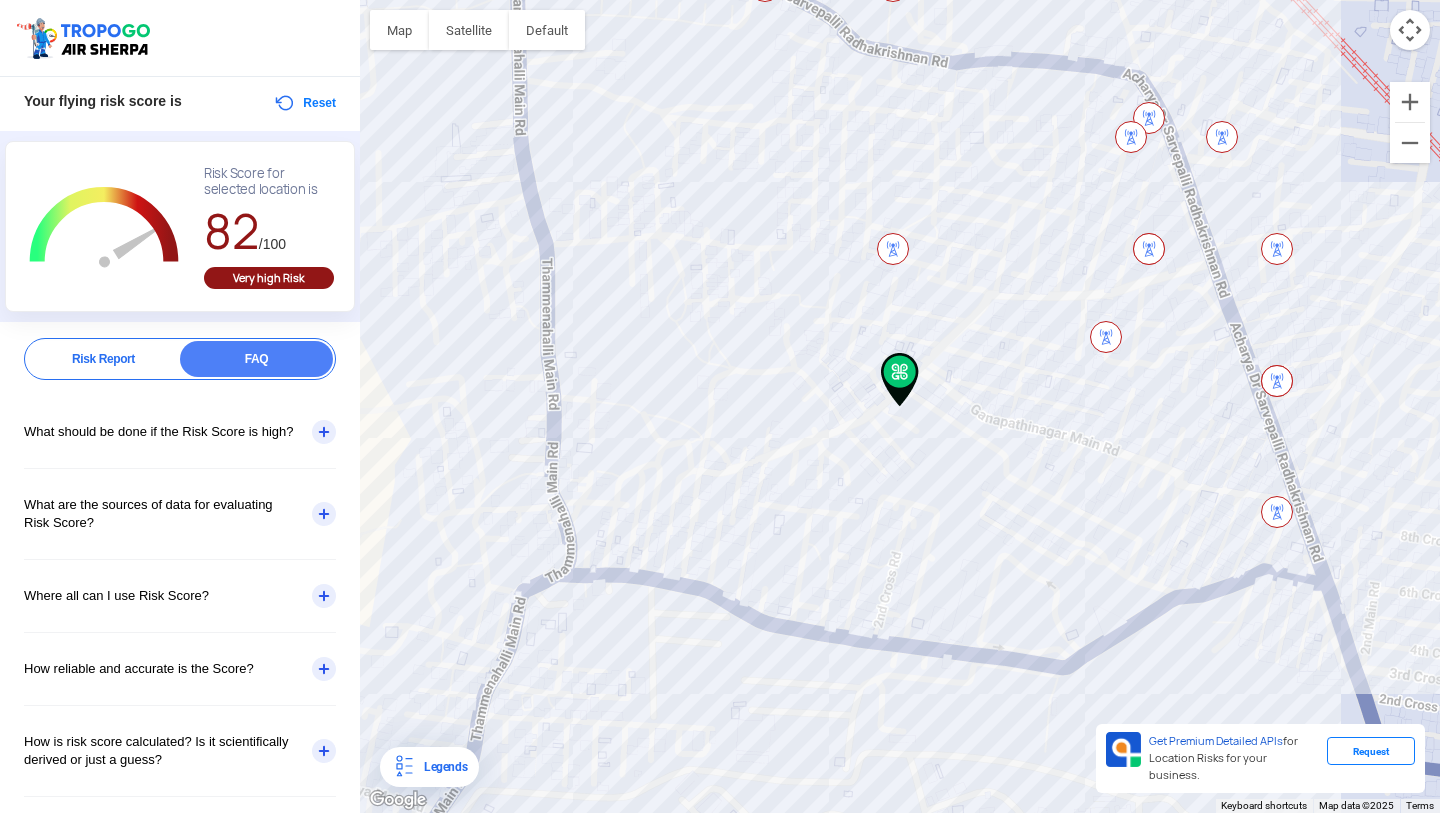
click at [140, 425] on div "What should be done if the Risk Score is high?" at bounding box center [180, 432] width 312 height 72
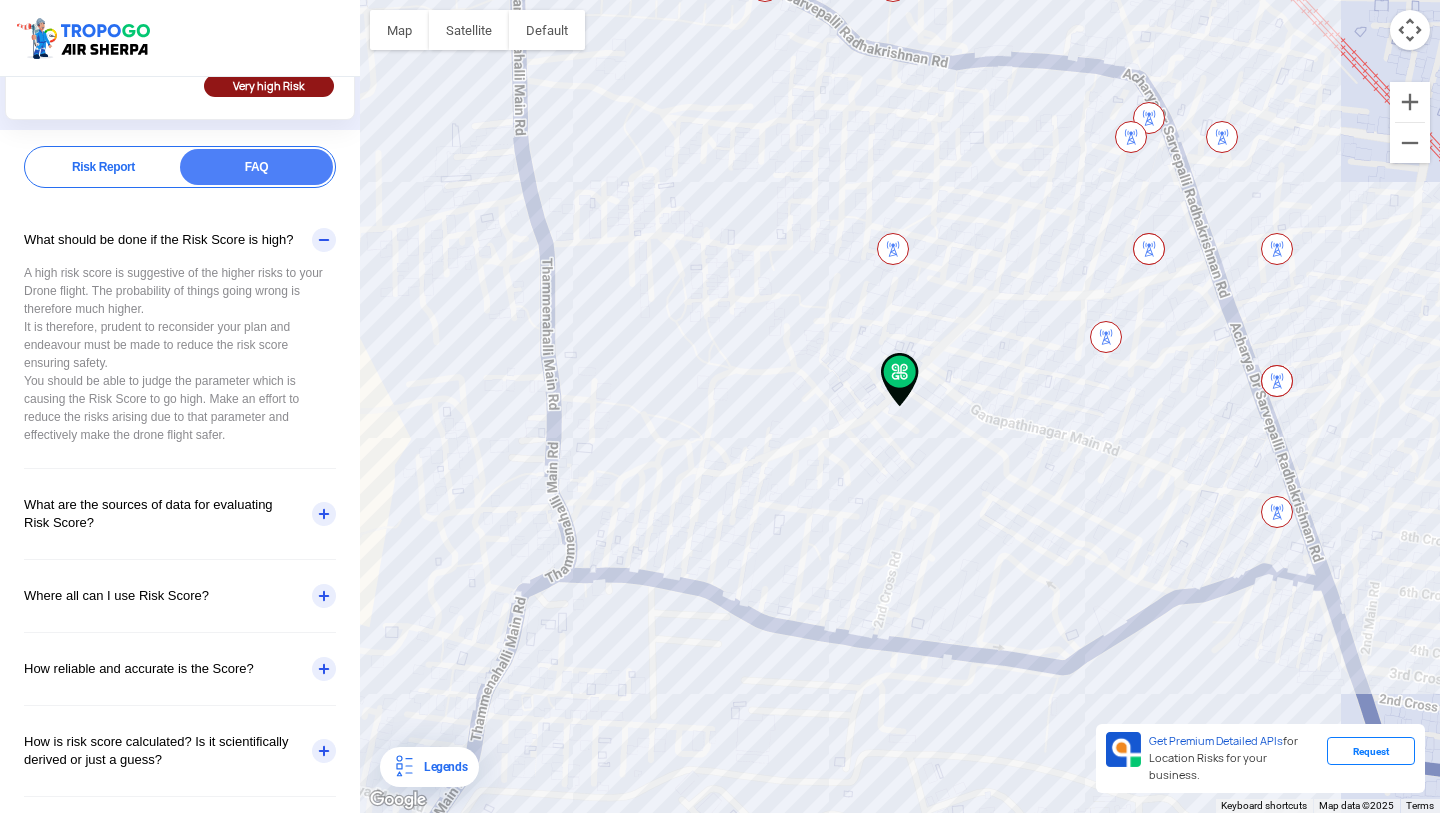
scroll to position [280, 0]
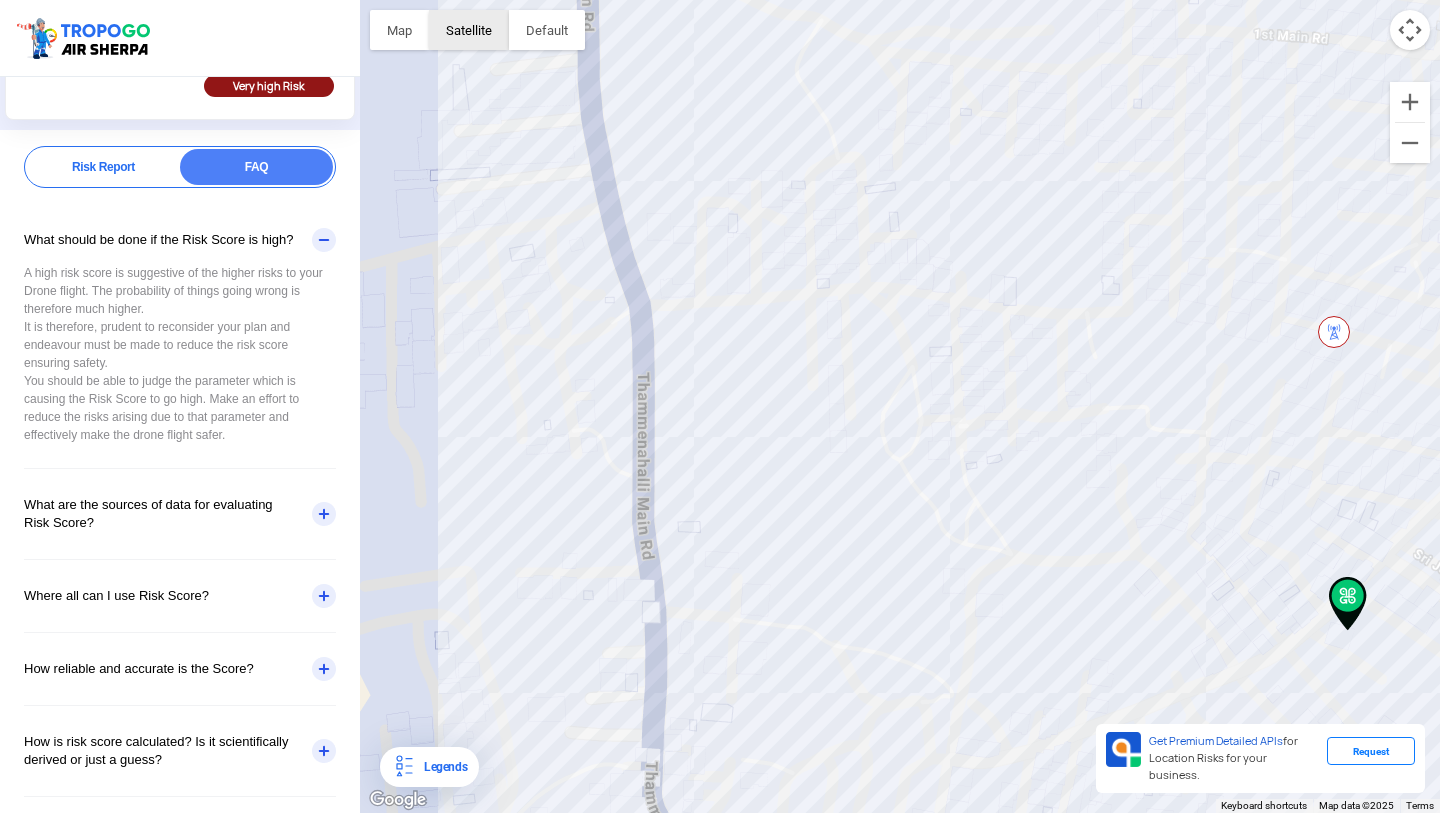
click at [469, 42] on button "Satellite" at bounding box center [469, 30] width 80 height 40
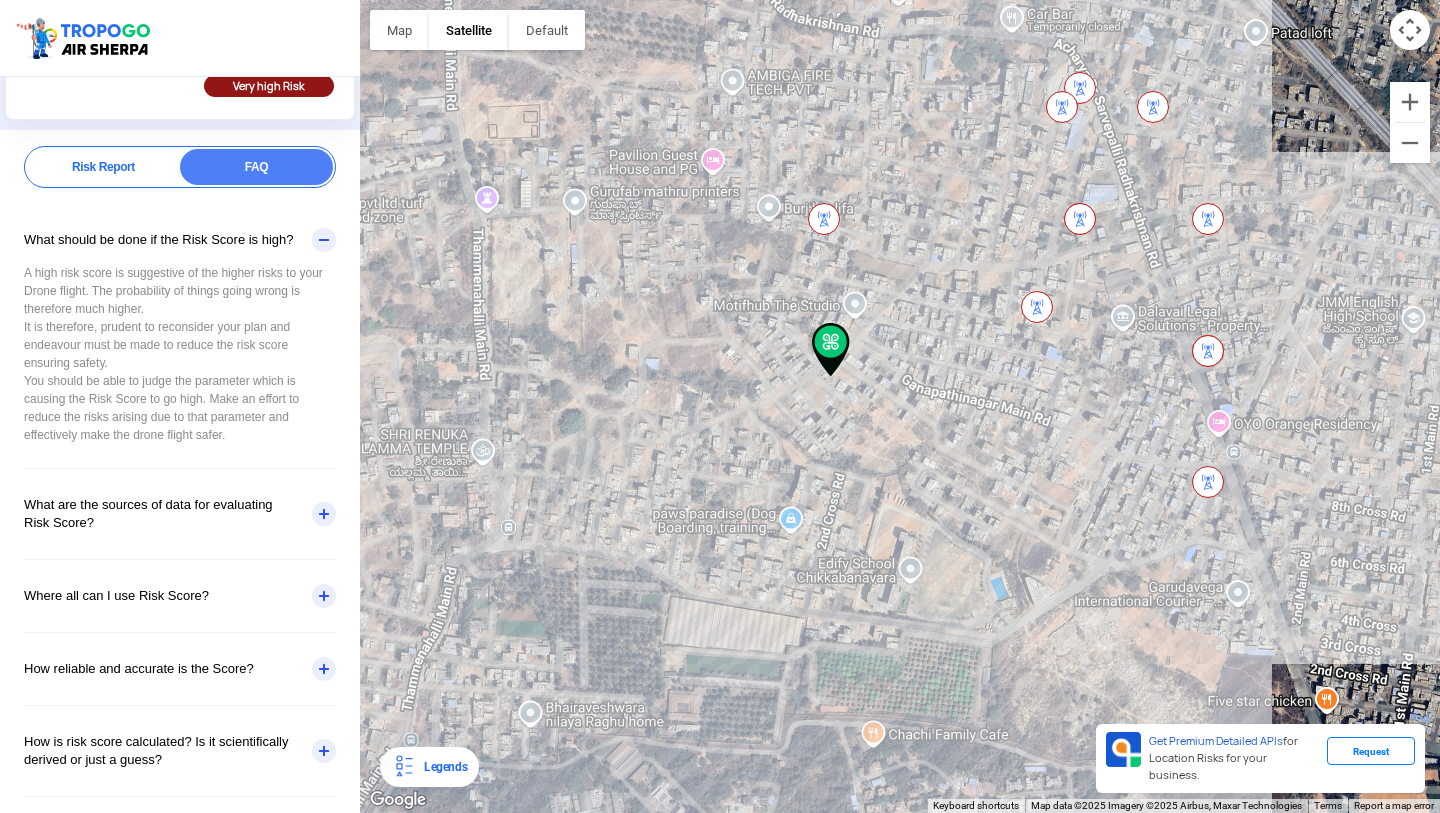
drag, startPoint x: 979, startPoint y: 431, endPoint x: 854, endPoint y: 341, distance: 154.0
click at [854, 341] on div at bounding box center [900, 406] width 1080 height 813
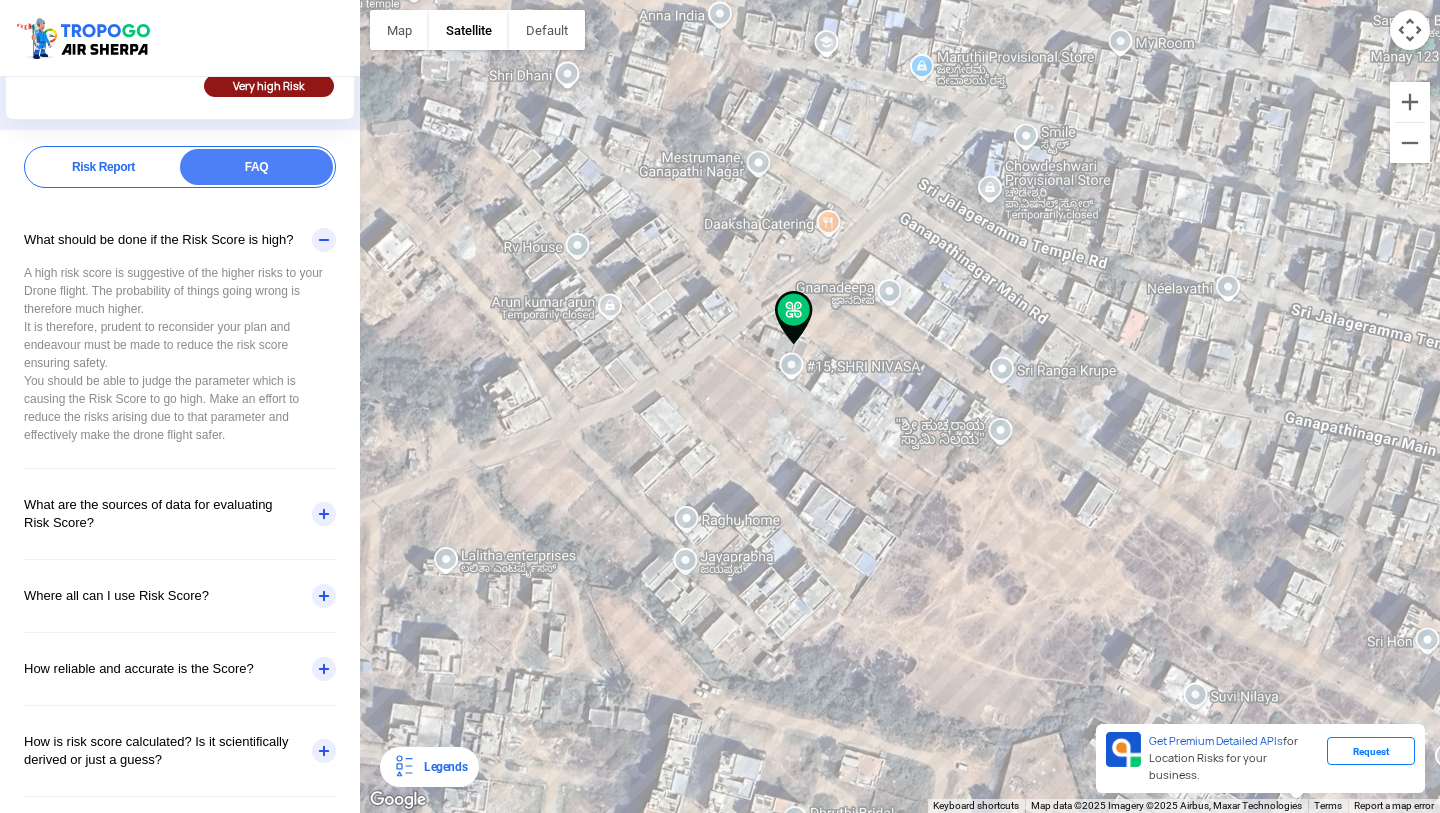
drag, startPoint x: 819, startPoint y: 429, endPoint x: 770, endPoint y: 370, distance: 76.7
click at [770, 370] on div at bounding box center [900, 406] width 1080 height 813
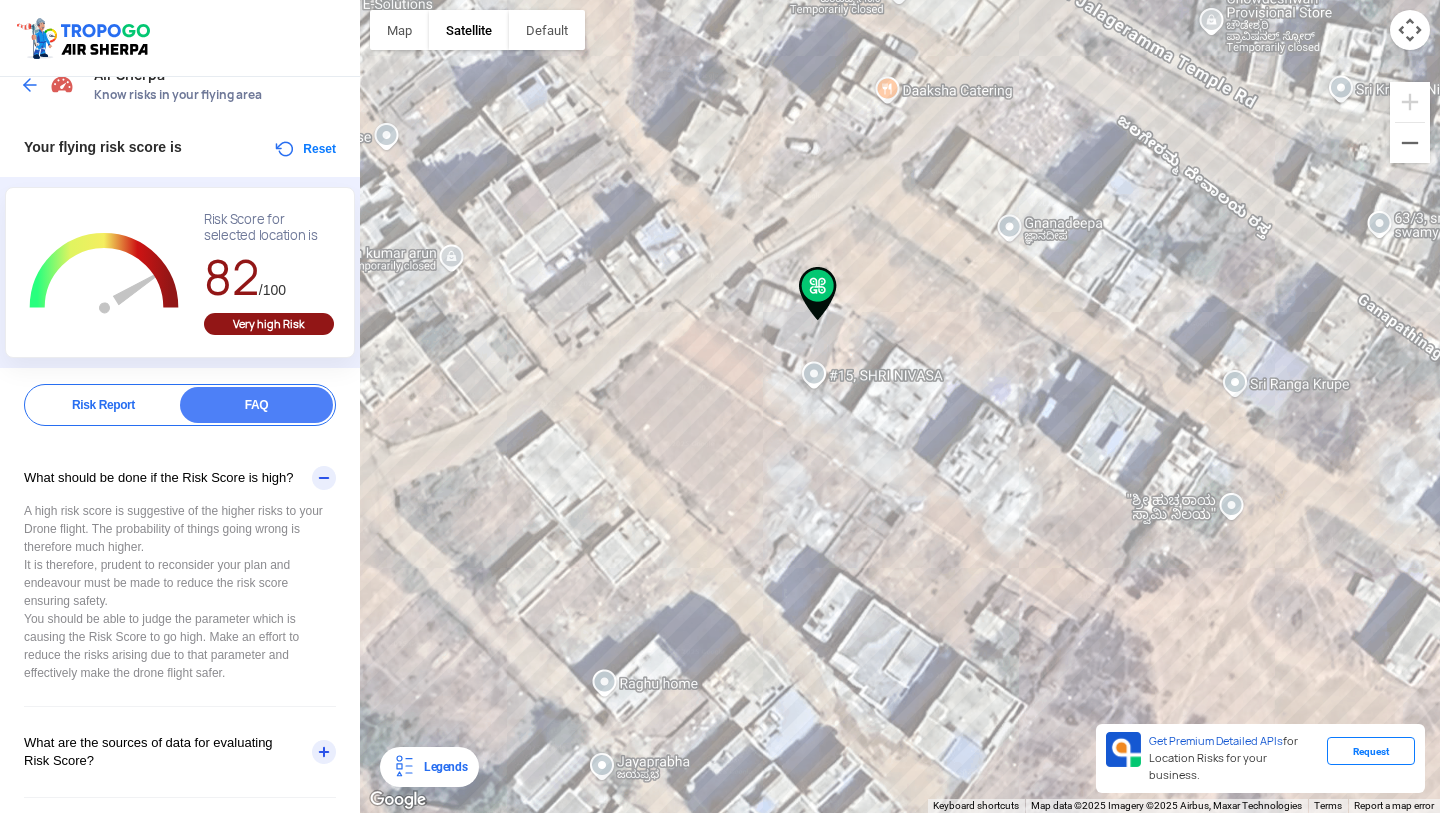
scroll to position [0, 0]
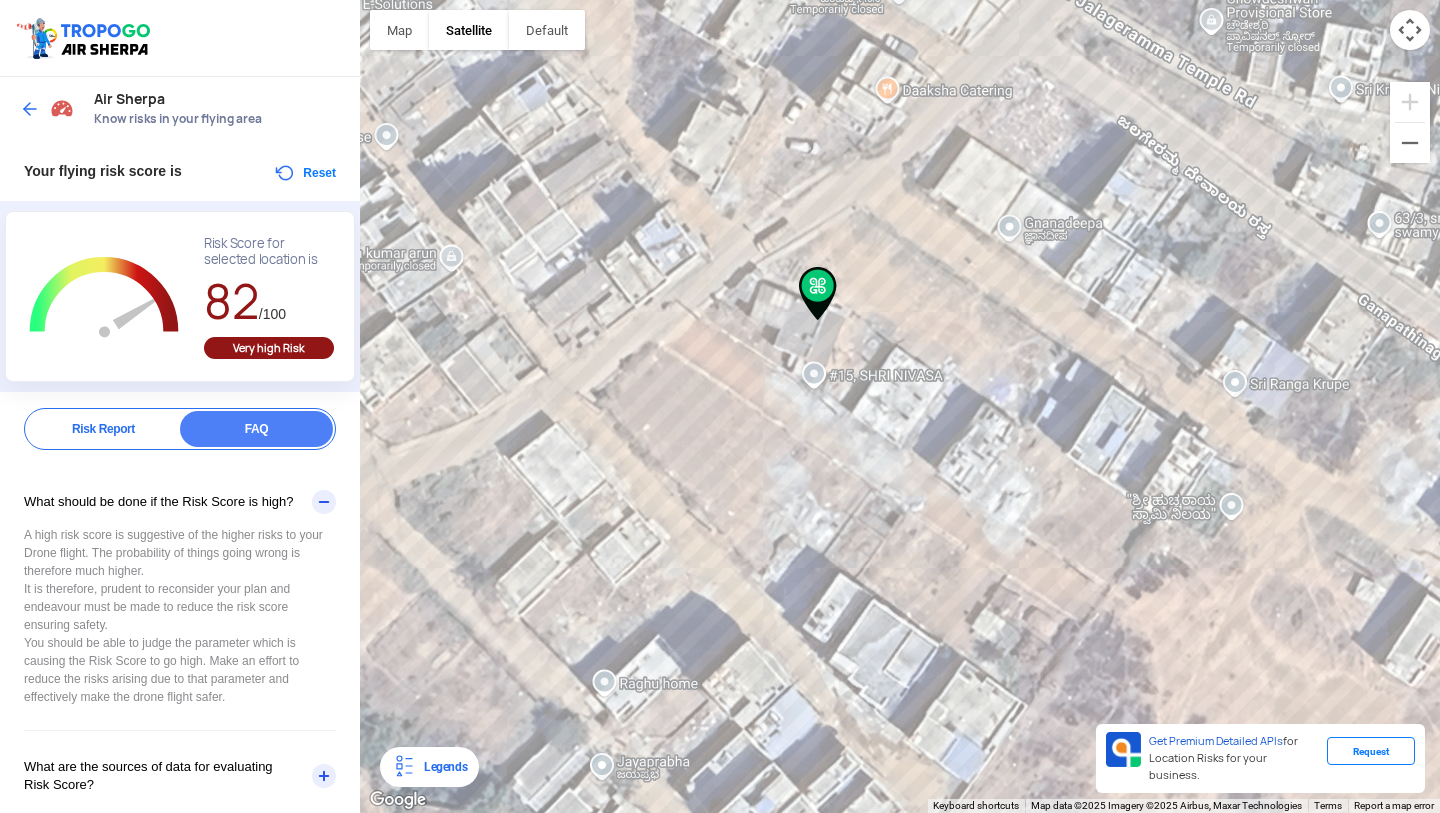
click at [31, 109] on img at bounding box center [30, 109] width 20 height 20
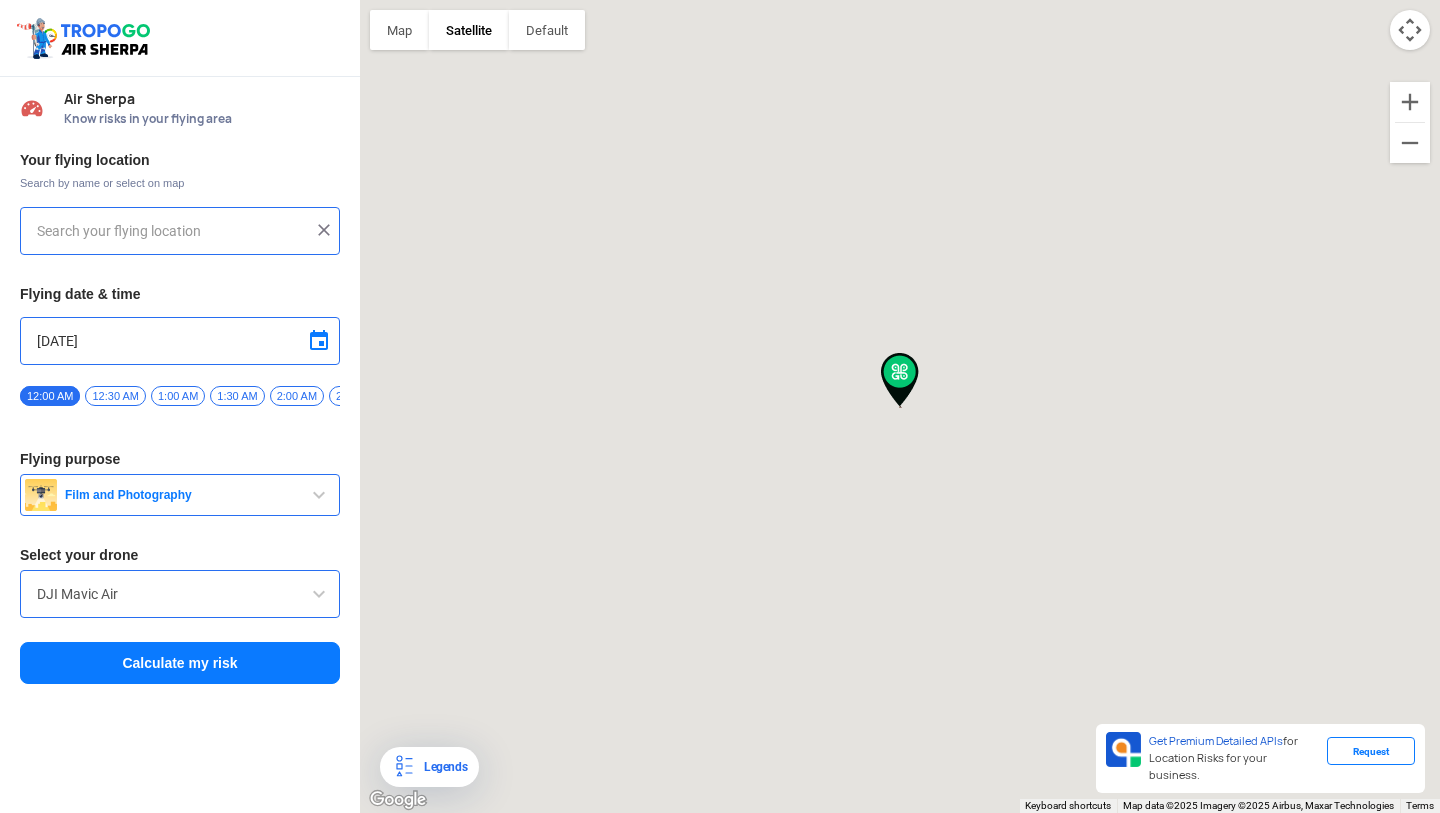
type input "[GEOGRAPHIC_DATA], [GEOGRAPHIC_DATA]"
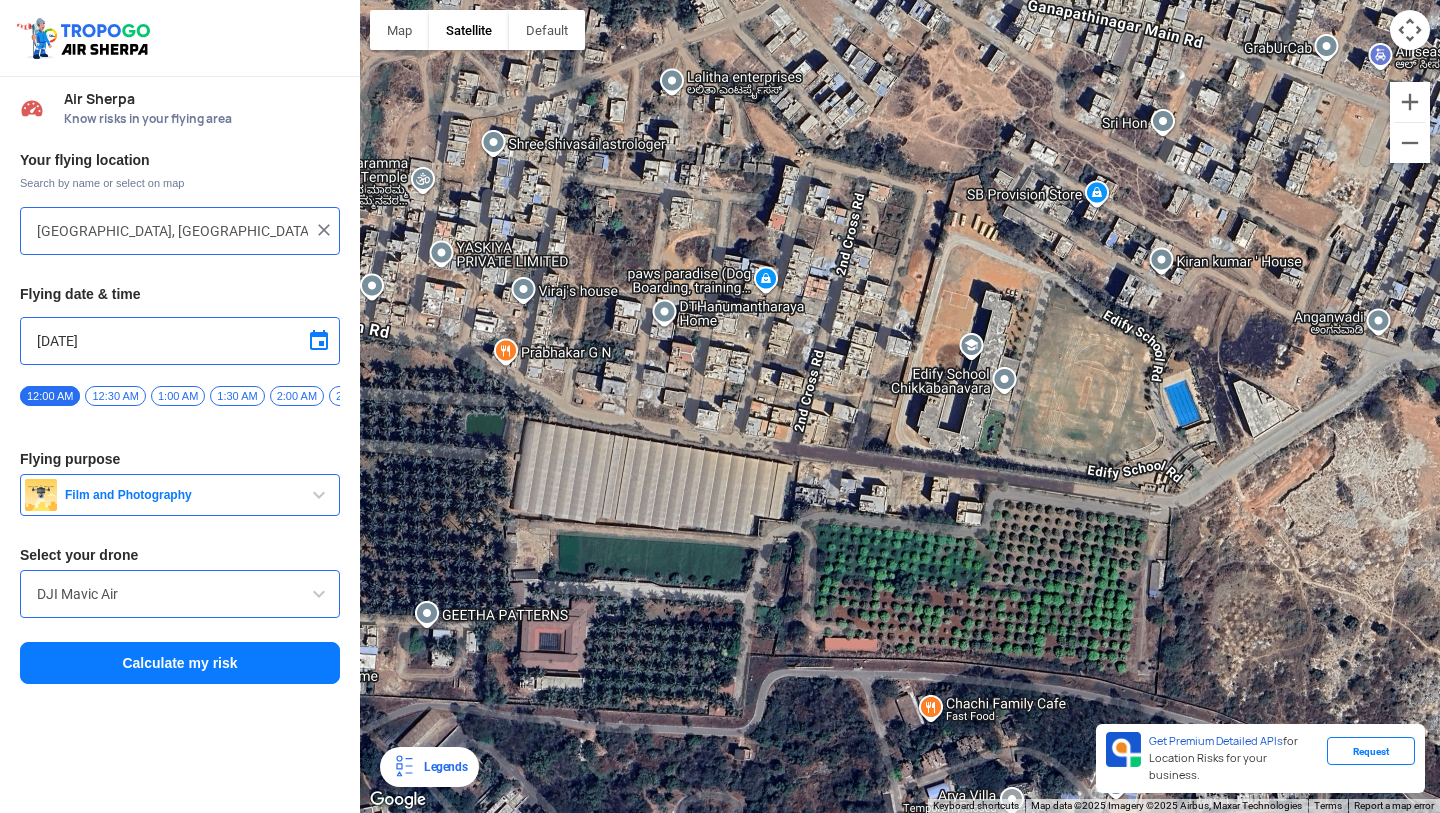
drag, startPoint x: 926, startPoint y: 280, endPoint x: 837, endPoint y: 475, distance: 214.3
click at [837, 475] on div at bounding box center [900, 406] width 1080 height 813
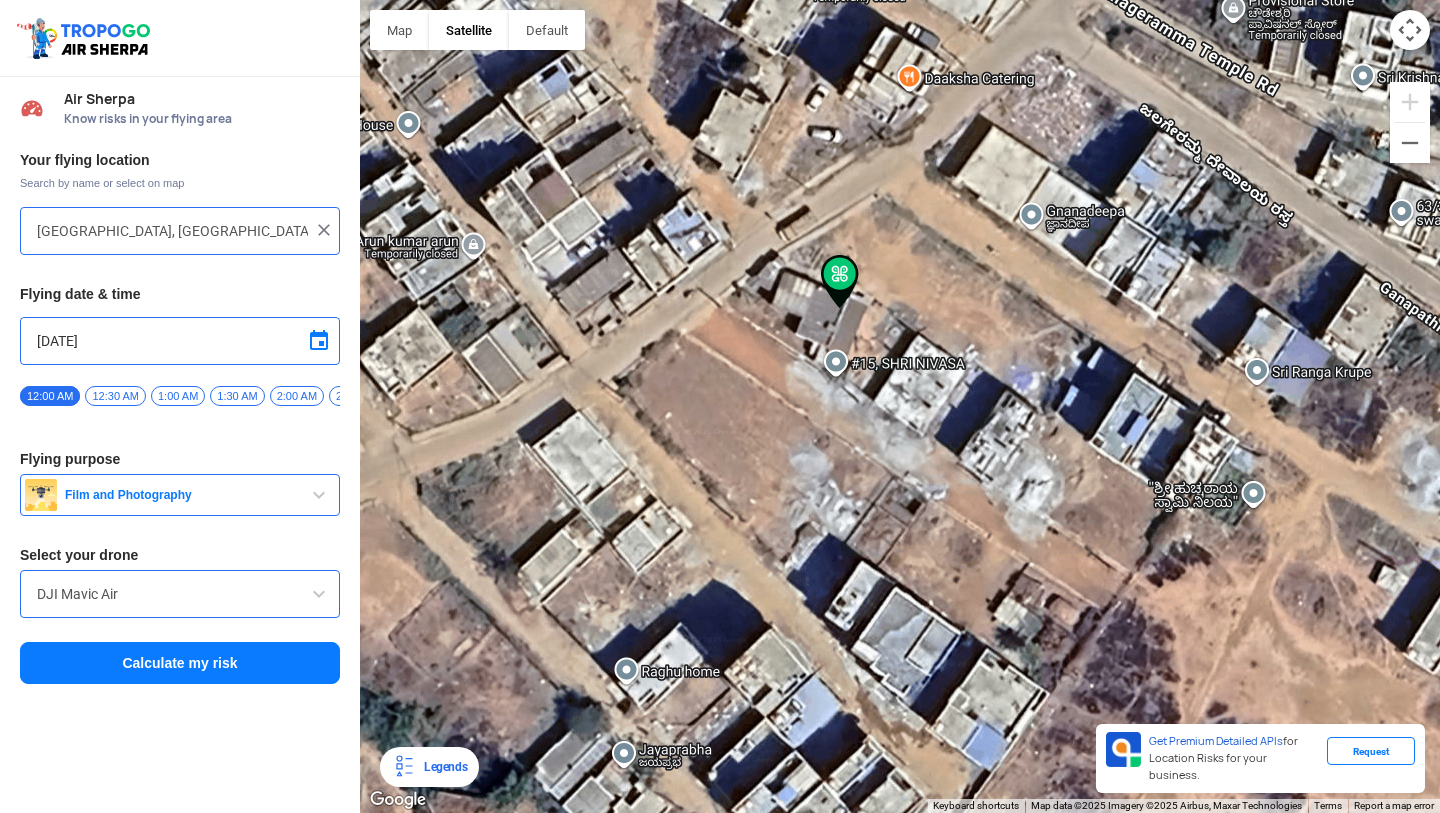
drag, startPoint x: 883, startPoint y: 324, endPoint x: 832, endPoint y: 331, distance: 51.5
click at [832, 331] on div at bounding box center [900, 406] width 1080 height 813
click at [848, 325] on div at bounding box center [900, 406] width 1080 height 813
